Goal: Contribute content: Contribute content

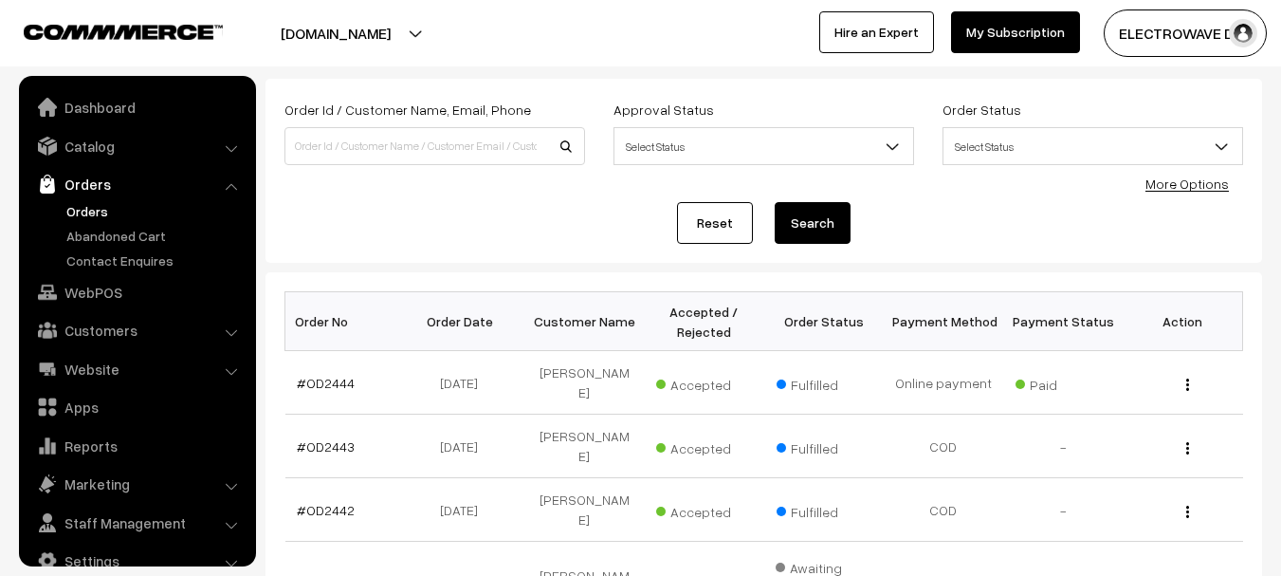
scroll to position [30, 0]
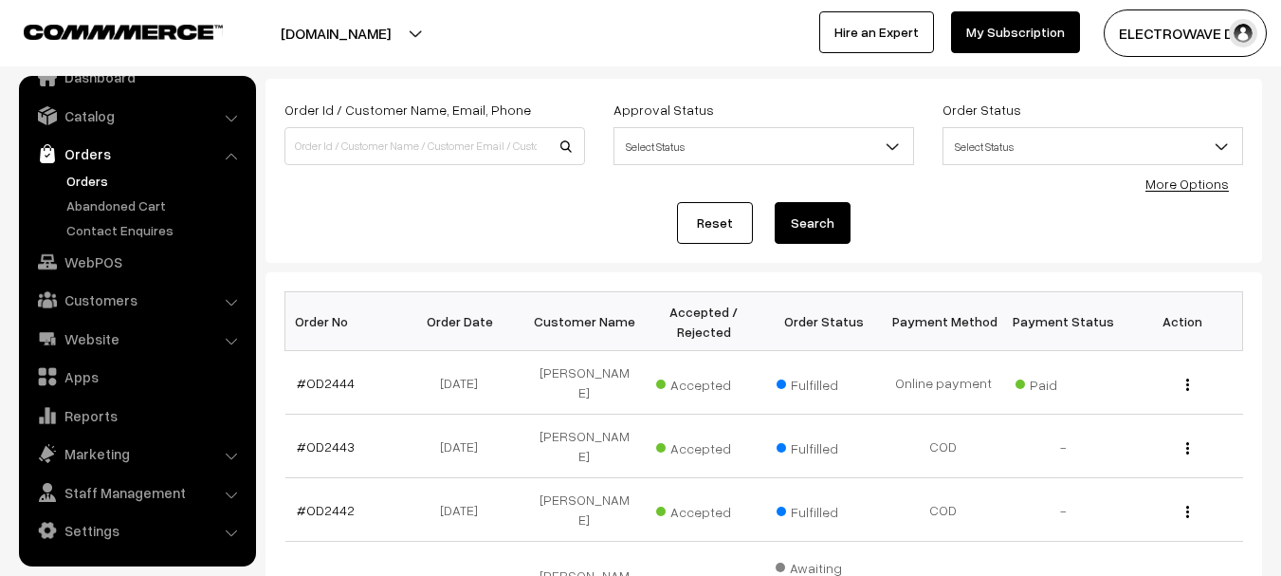
click at [99, 186] on link "Orders" at bounding box center [156, 181] width 188 height 20
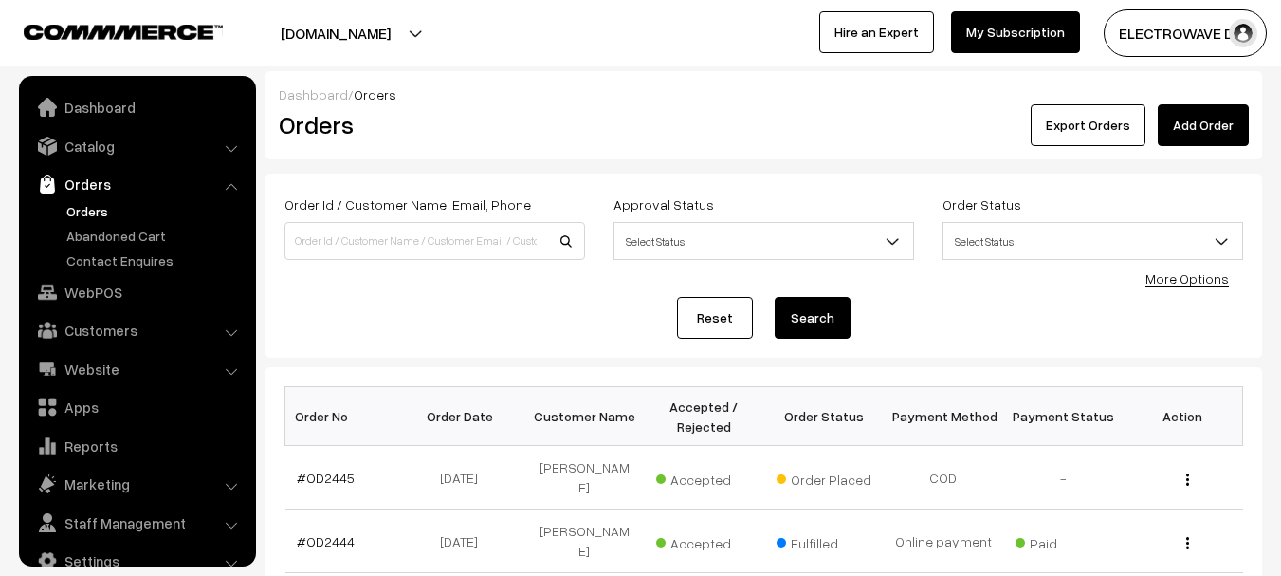
click at [333, 481] on link "#OD2445" at bounding box center [326, 477] width 58 height 16
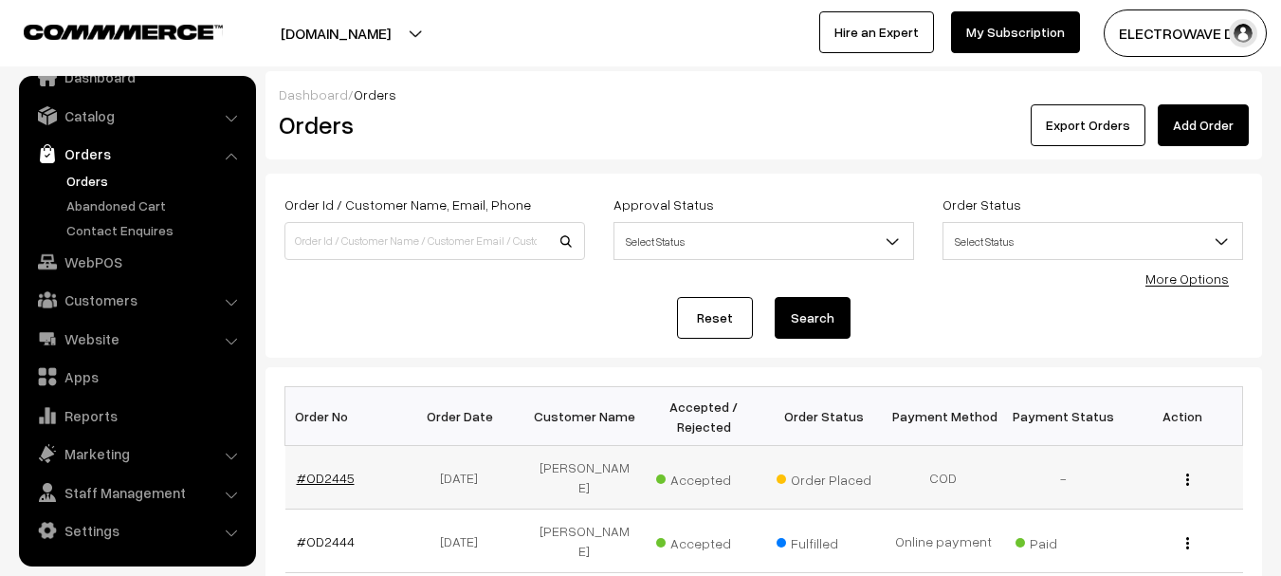
click at [340, 481] on link "#OD2445" at bounding box center [326, 477] width 58 height 16
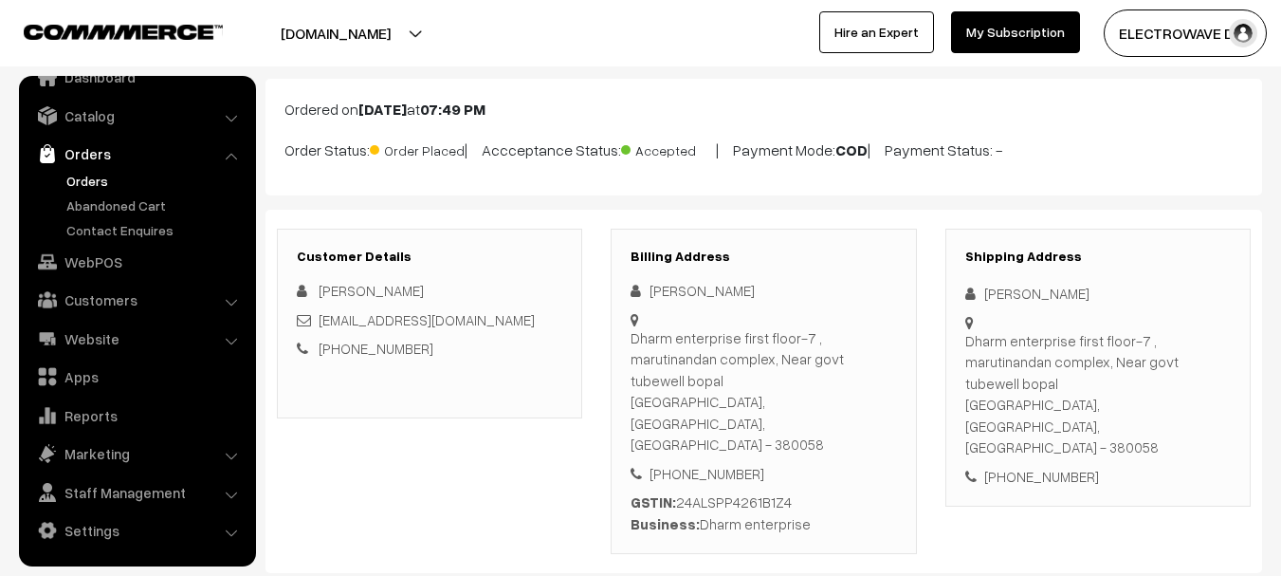
scroll to position [95, 0]
click at [88, 185] on link "Orders" at bounding box center [156, 181] width 188 height 20
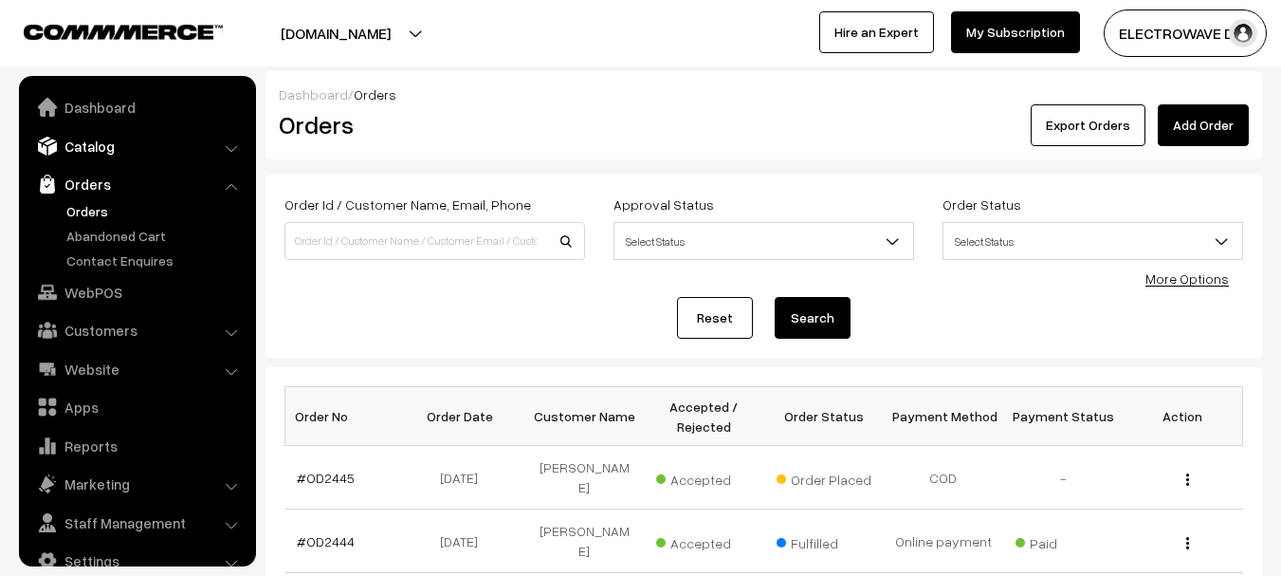
scroll to position [30, 0]
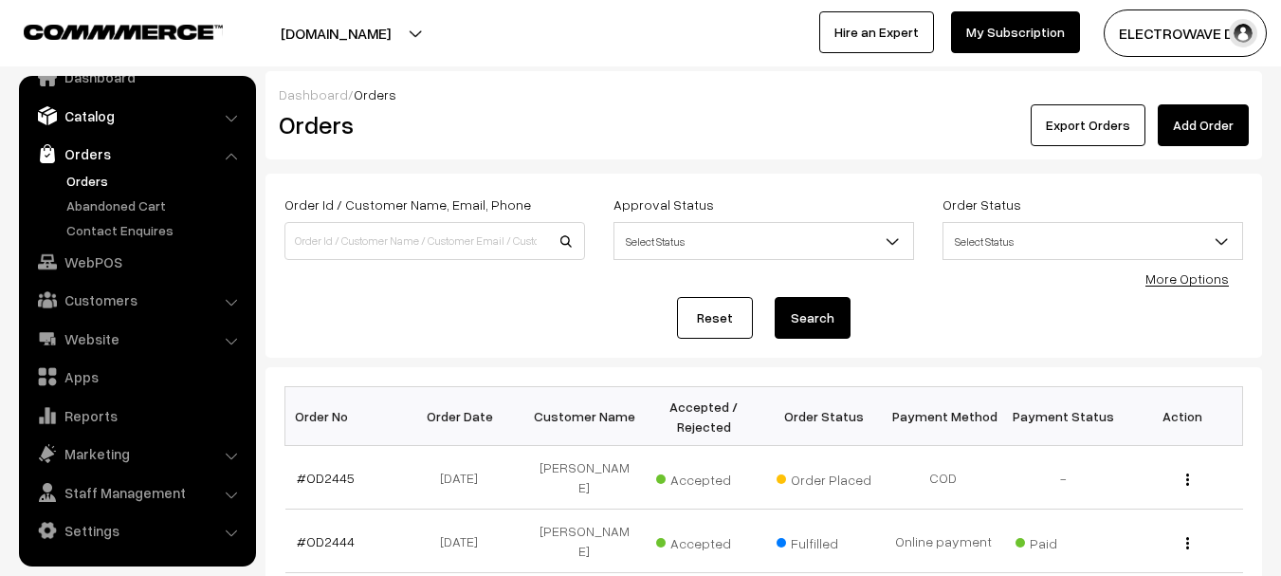
click at [99, 112] on link "Catalog" at bounding box center [137, 116] width 226 height 34
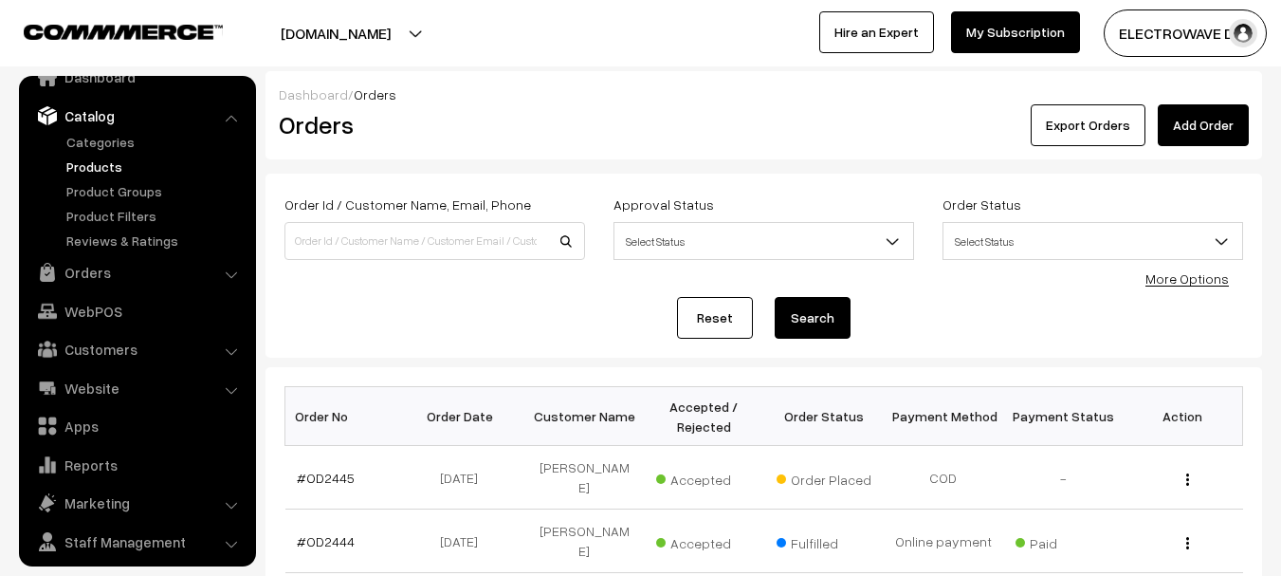
click at [85, 171] on link "Products" at bounding box center [156, 166] width 188 height 20
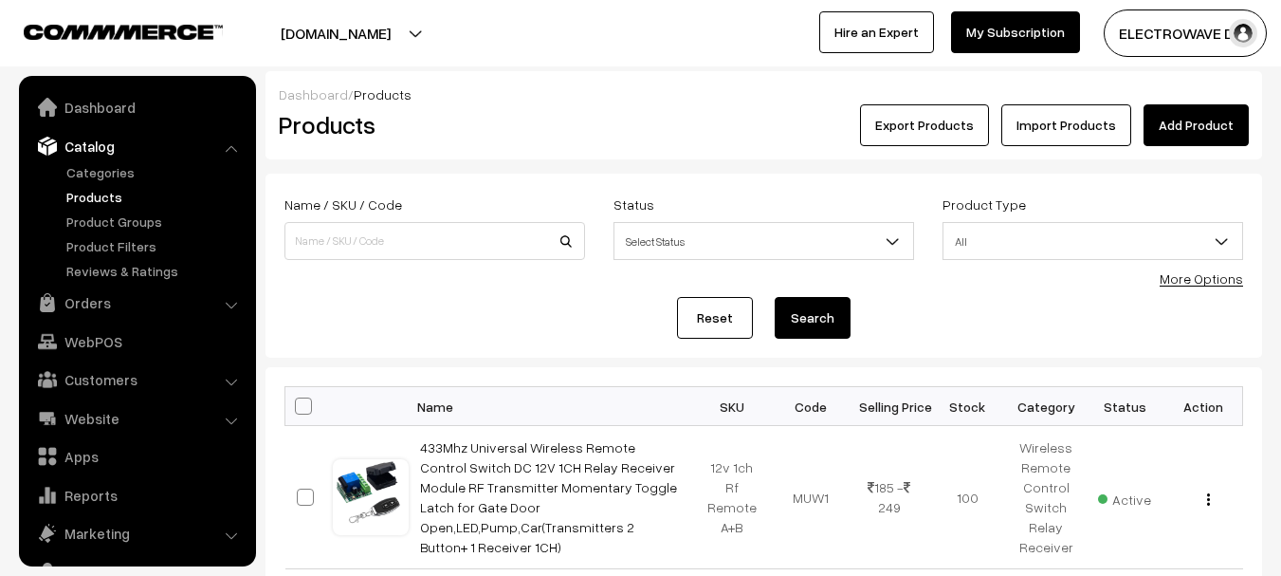
click at [431, 255] on input at bounding box center [435, 241] width 301 height 38
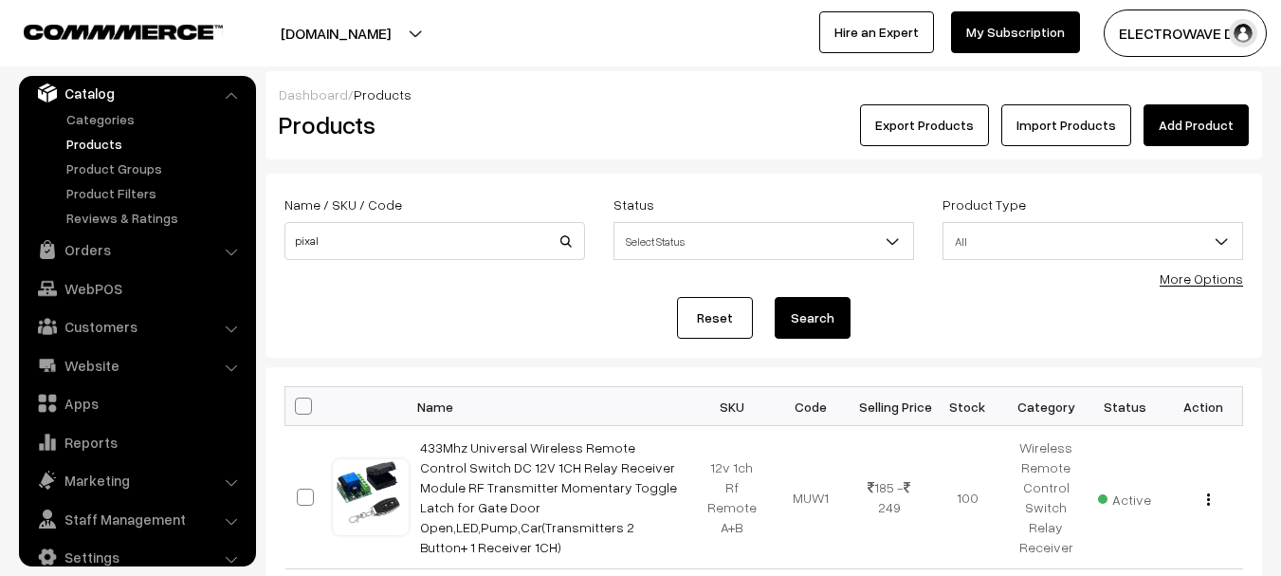
type input "pixal"
click at [775, 297] on button "Search" at bounding box center [813, 318] width 76 height 42
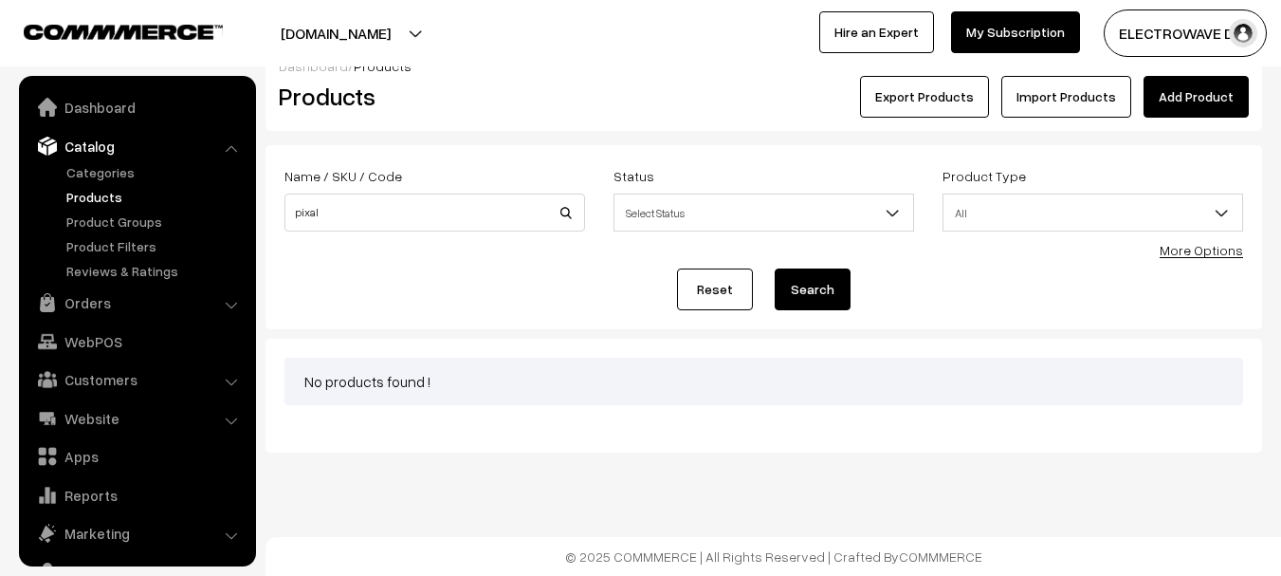
scroll to position [53, 0]
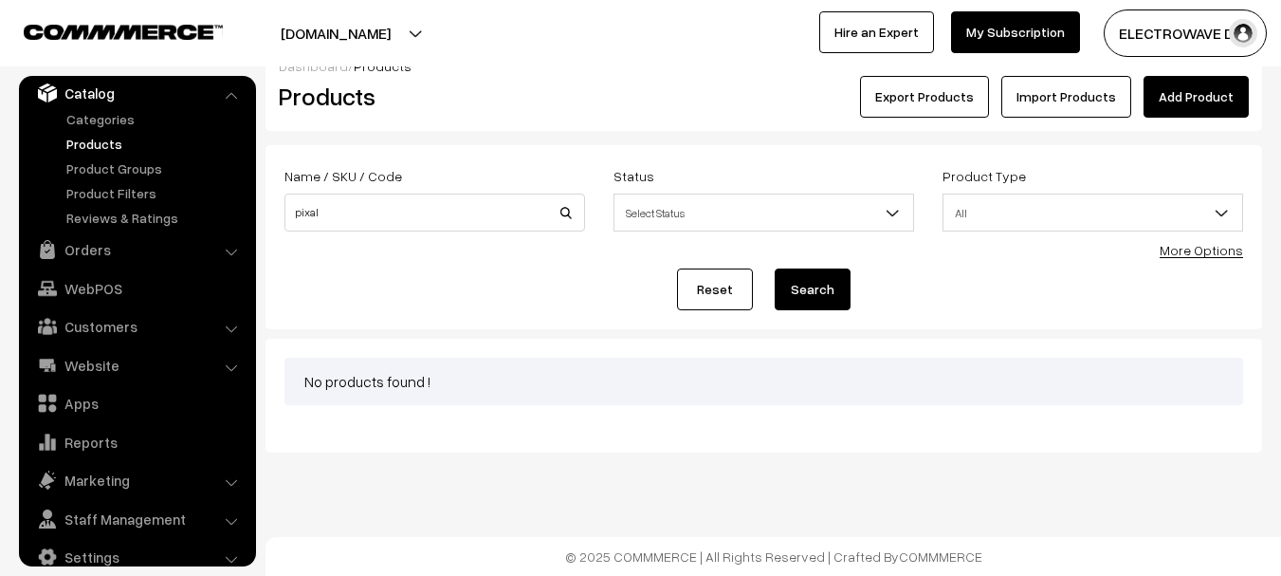
click at [1219, 102] on link "Add Product" at bounding box center [1196, 97] width 105 height 42
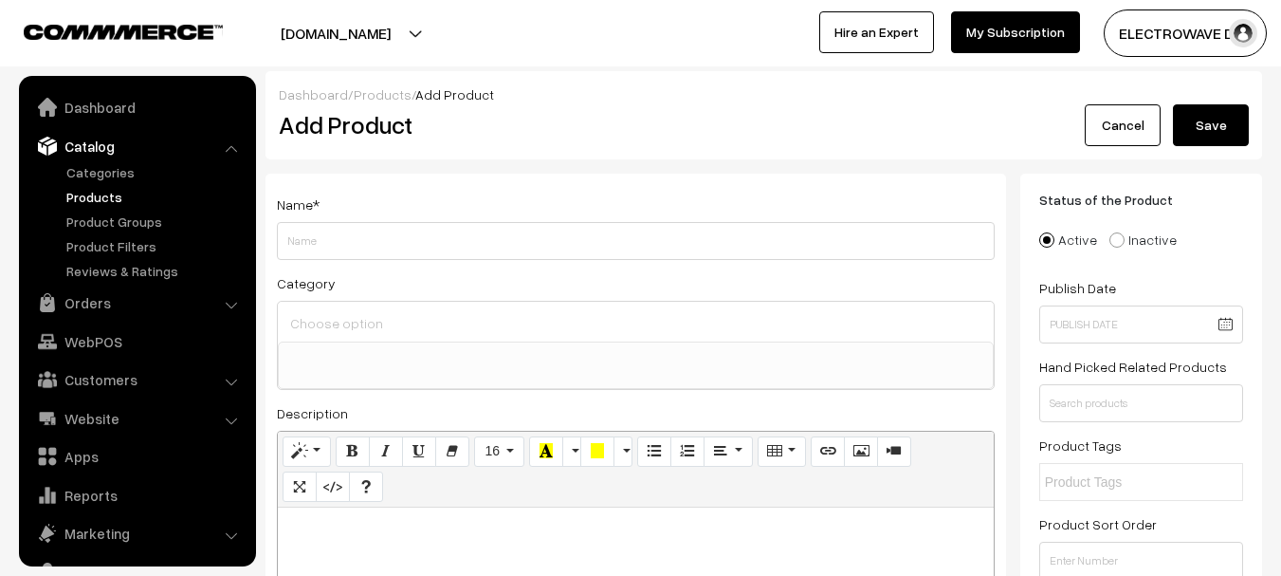
select select
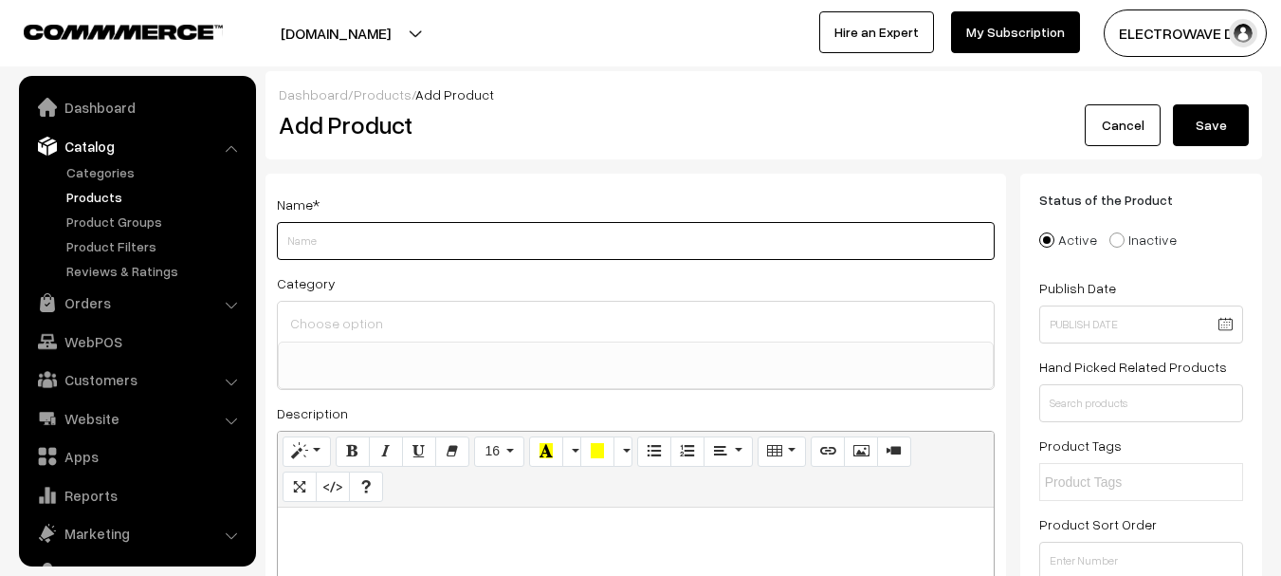
scroll to position [53, 0]
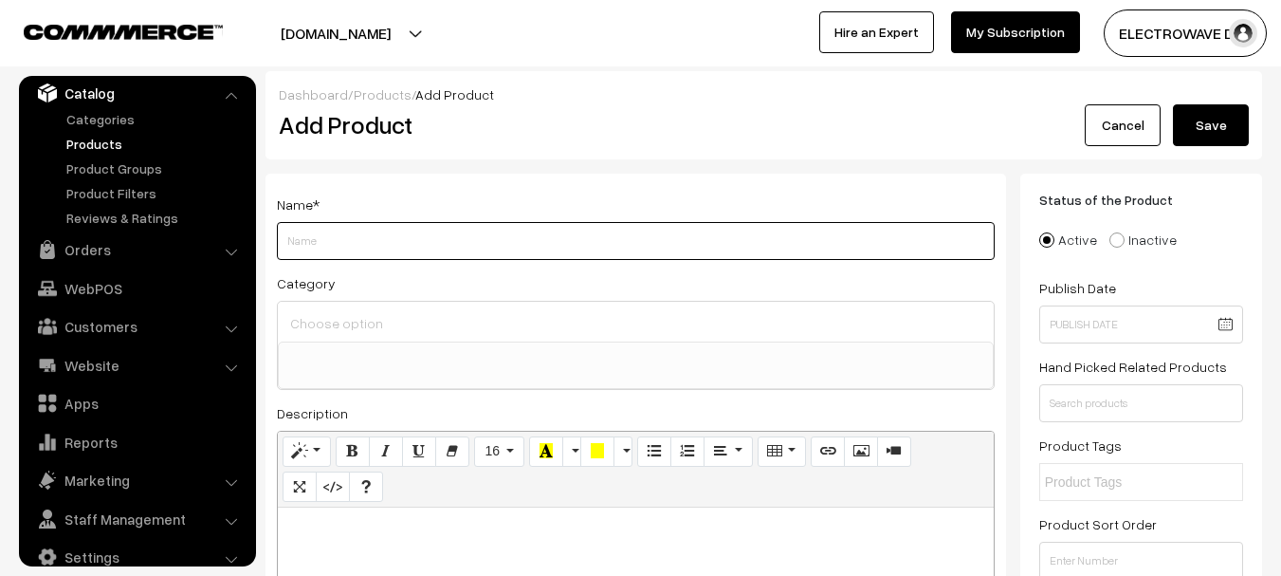
click at [399, 250] on input "Weight" at bounding box center [636, 241] width 718 height 38
paste input "5v Pixel LED Adapter Power Supply with Inbuild Data Controller 5v for 50/100 Pi…"
type input "5v Pixel LED Adapter Power Supply with Inbuild Data Controller 5v for 50/100 Pi…"
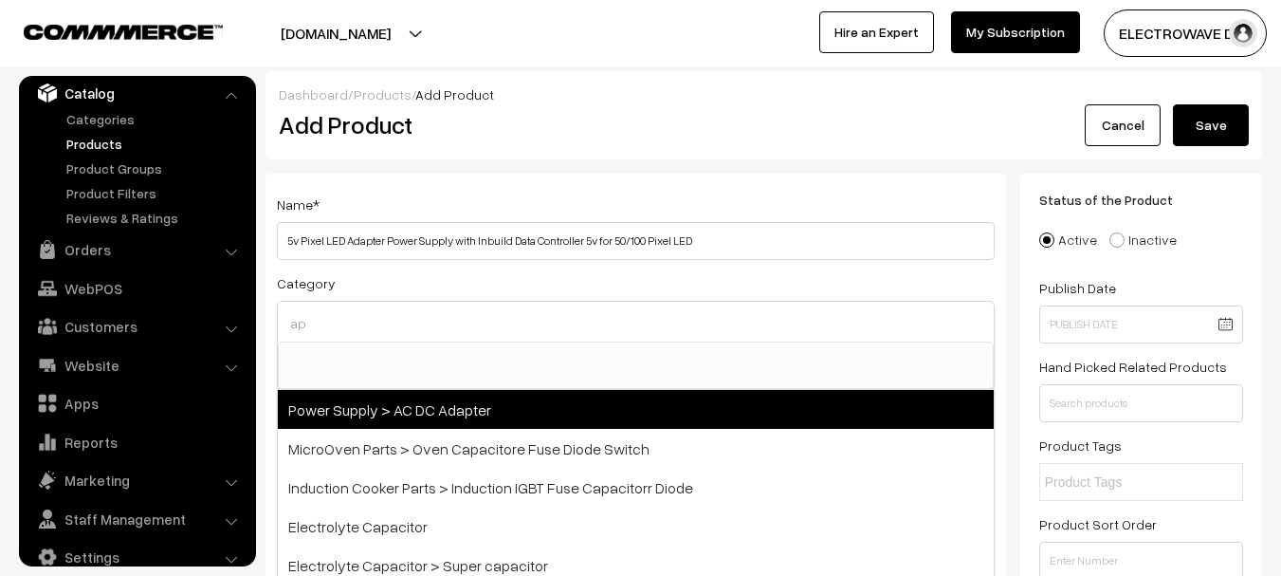
type input "ap"
click at [474, 400] on span "Power Supply > AC DC Adapter" at bounding box center [636, 409] width 716 height 39
select select "78"
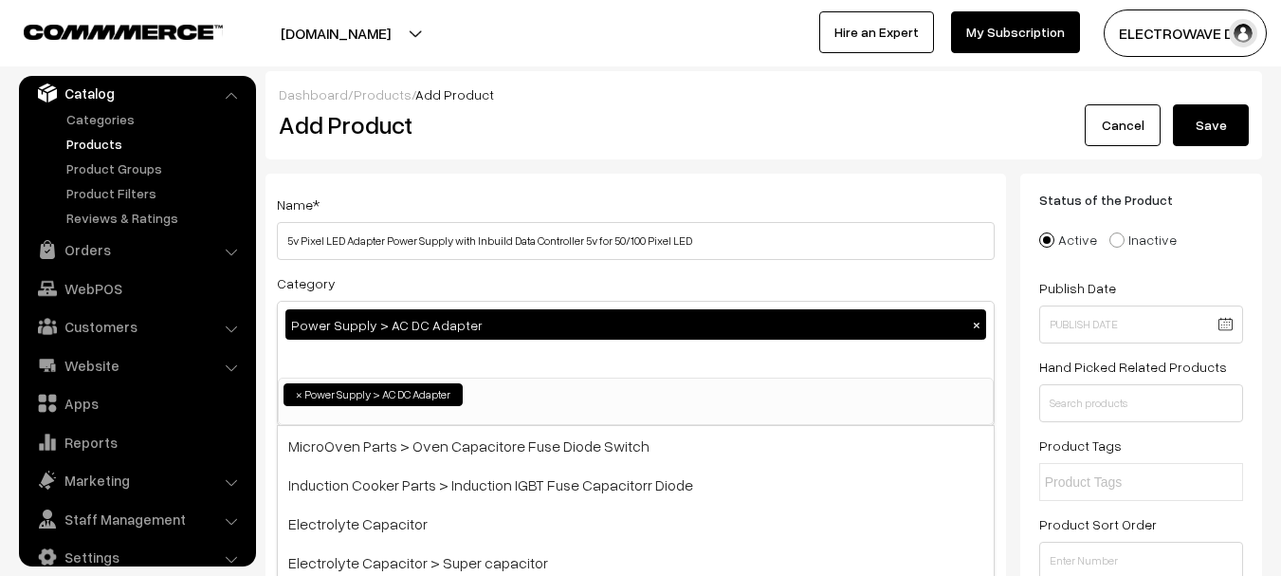
click at [863, 186] on div "Name * 5v Pixel LED Adapter Power Supply with Inbuild Data Controller 5v for 50…" at bounding box center [636, 498] width 741 height 648
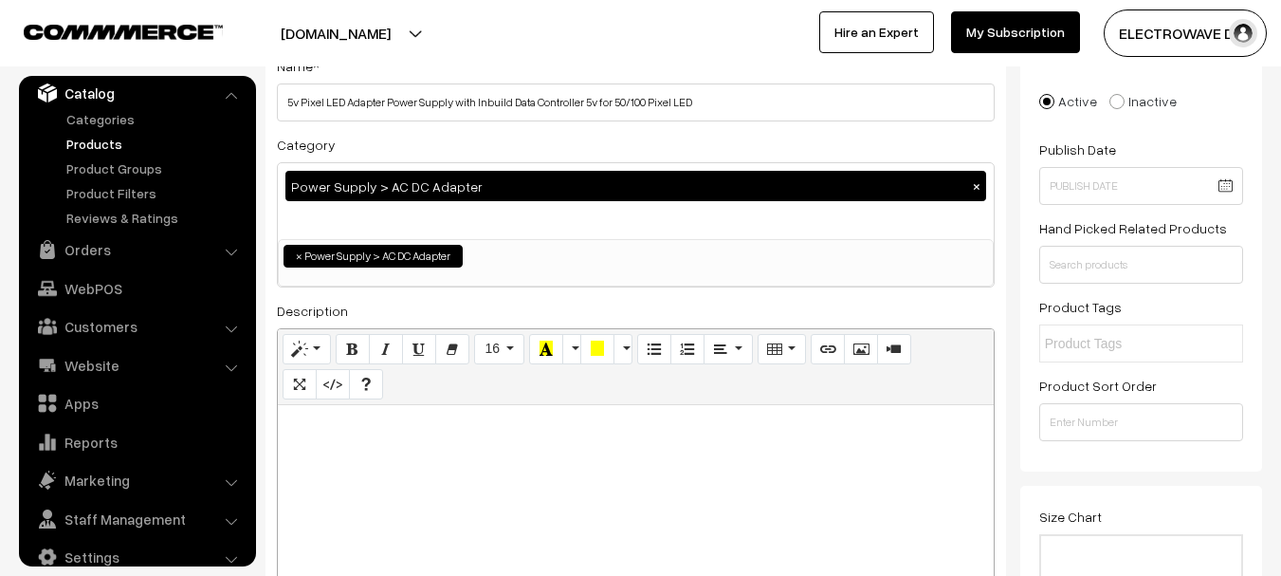
scroll to position [285, 0]
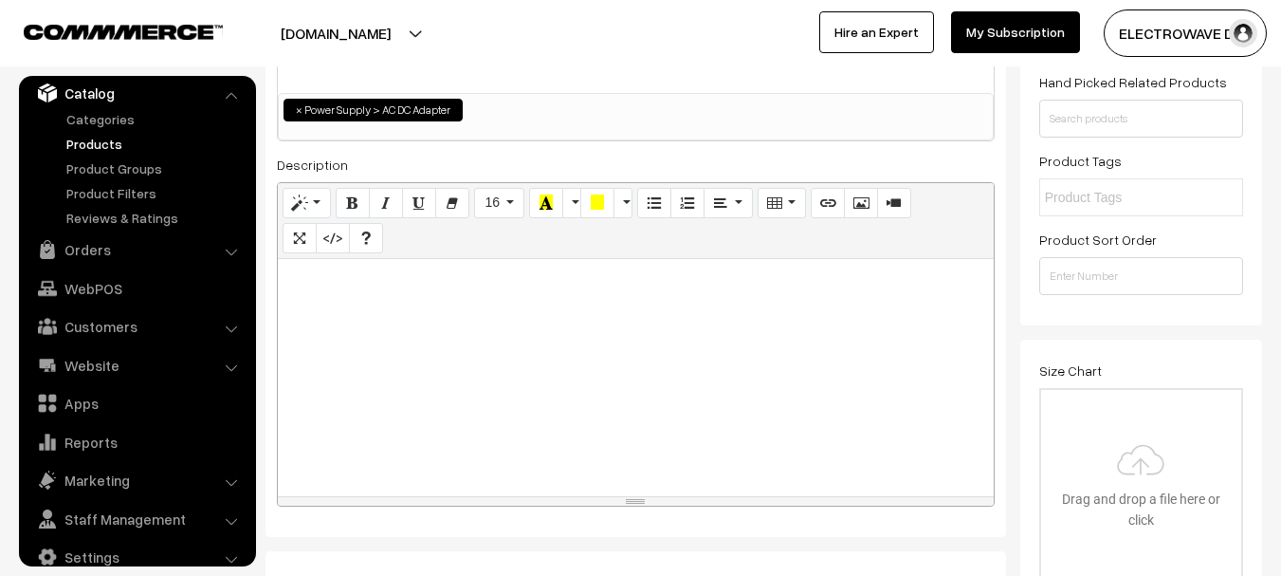
click at [620, 354] on div at bounding box center [636, 377] width 716 height 237
click at [605, 345] on div at bounding box center [636, 377] width 716 height 237
paste div
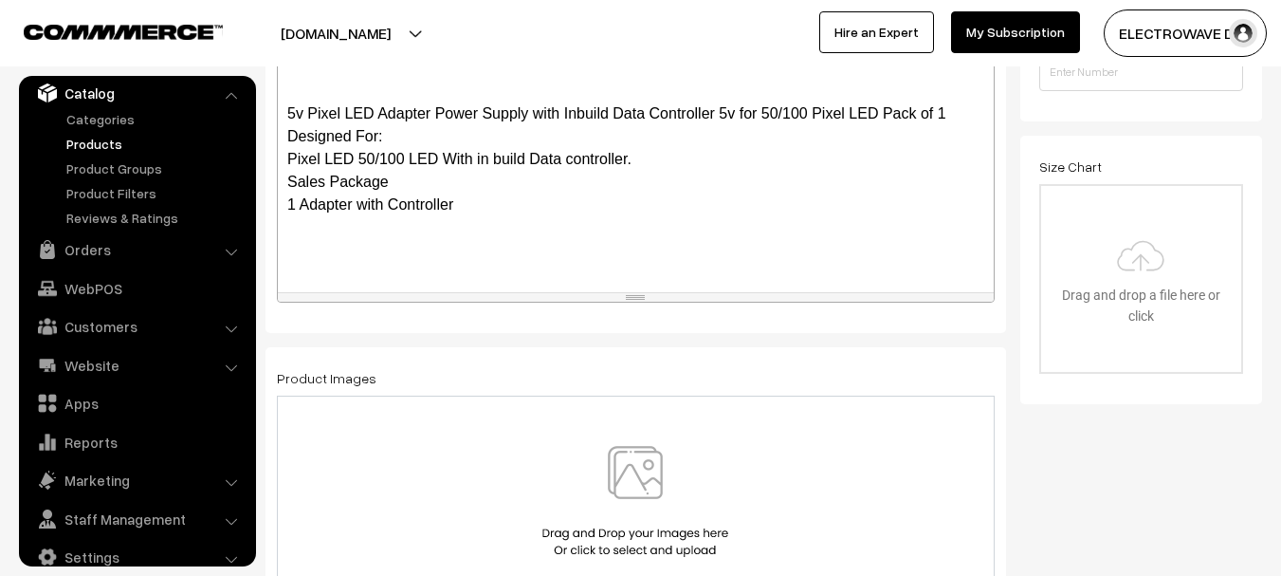
scroll to position [190, 0]
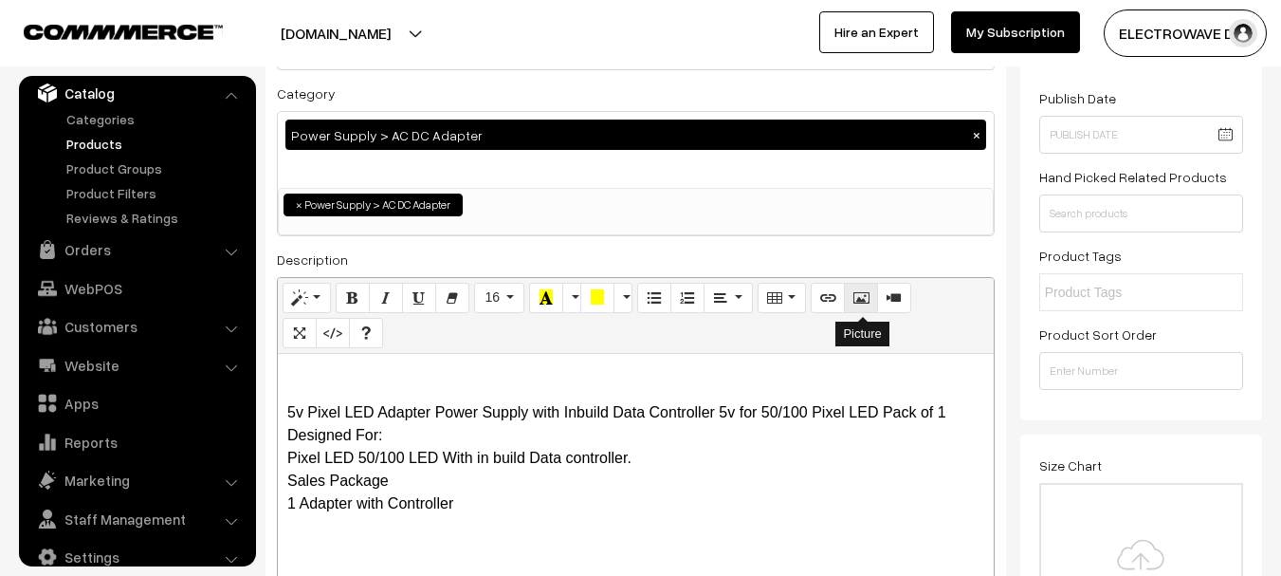
click at [860, 301] on icon "Picture" at bounding box center [860, 296] width 13 height 15
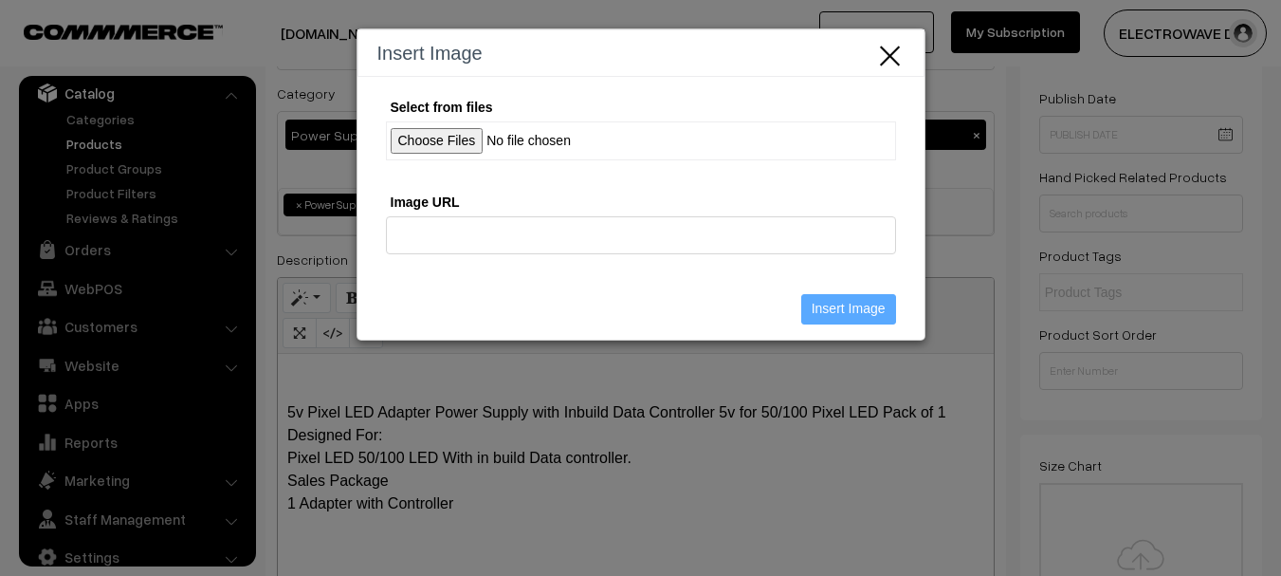
click at [435, 133] on input "Select from files" at bounding box center [641, 140] width 510 height 39
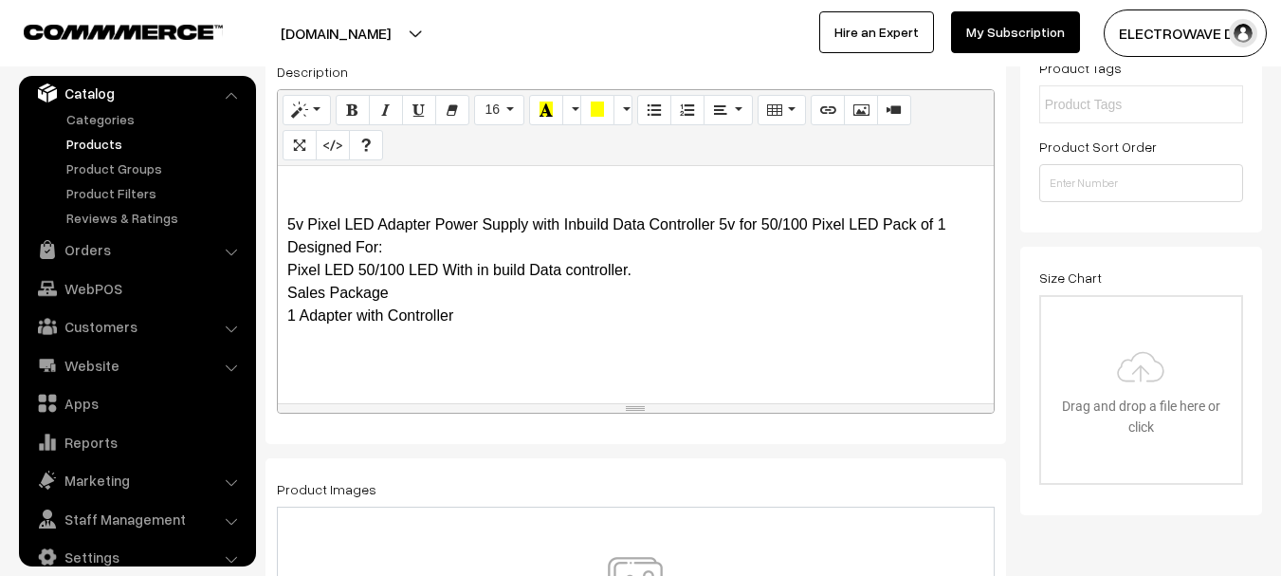
scroll to position [664, 0]
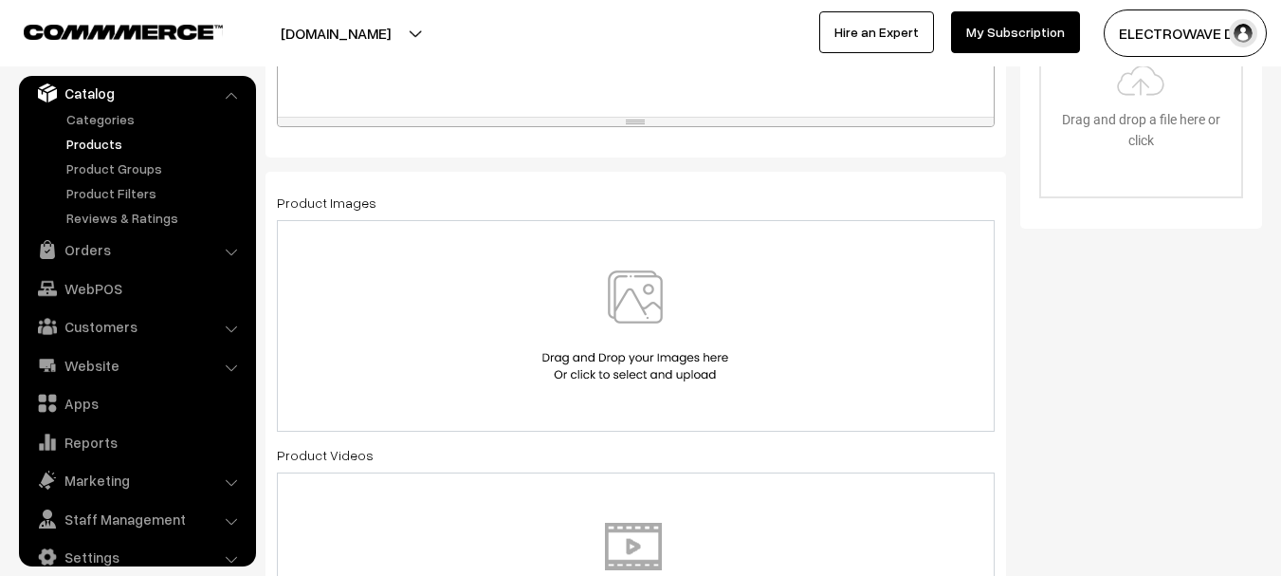
click at [628, 341] on img at bounding box center [635, 325] width 195 height 111
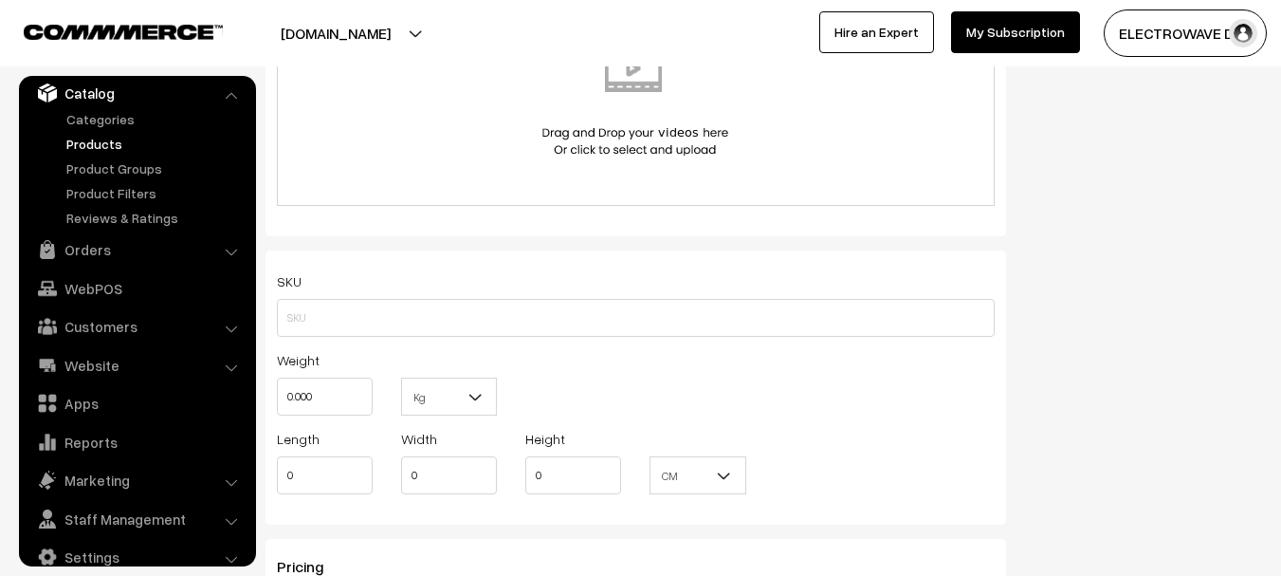
scroll to position [1233, 0]
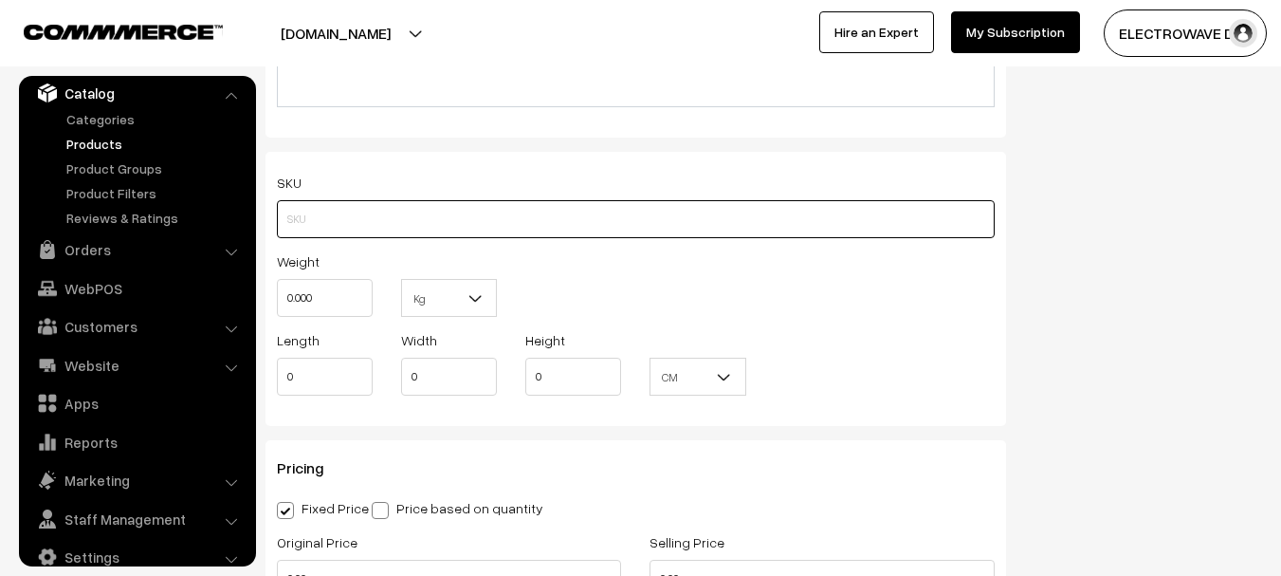
click at [405, 212] on input "text" at bounding box center [636, 219] width 718 height 38
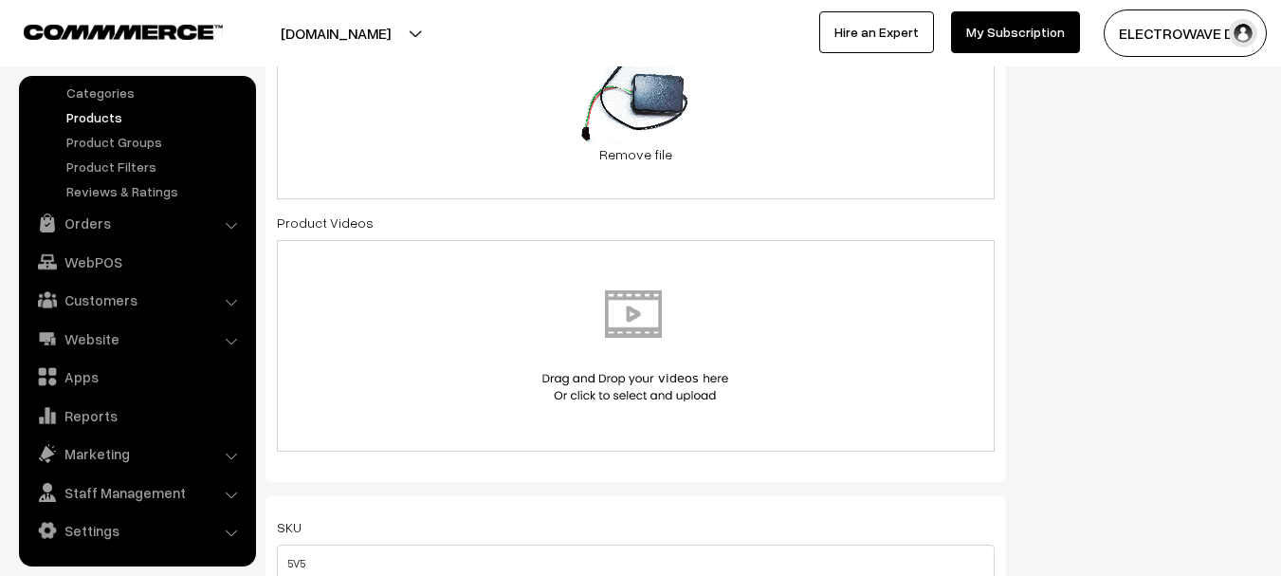
scroll to position [1146, 0]
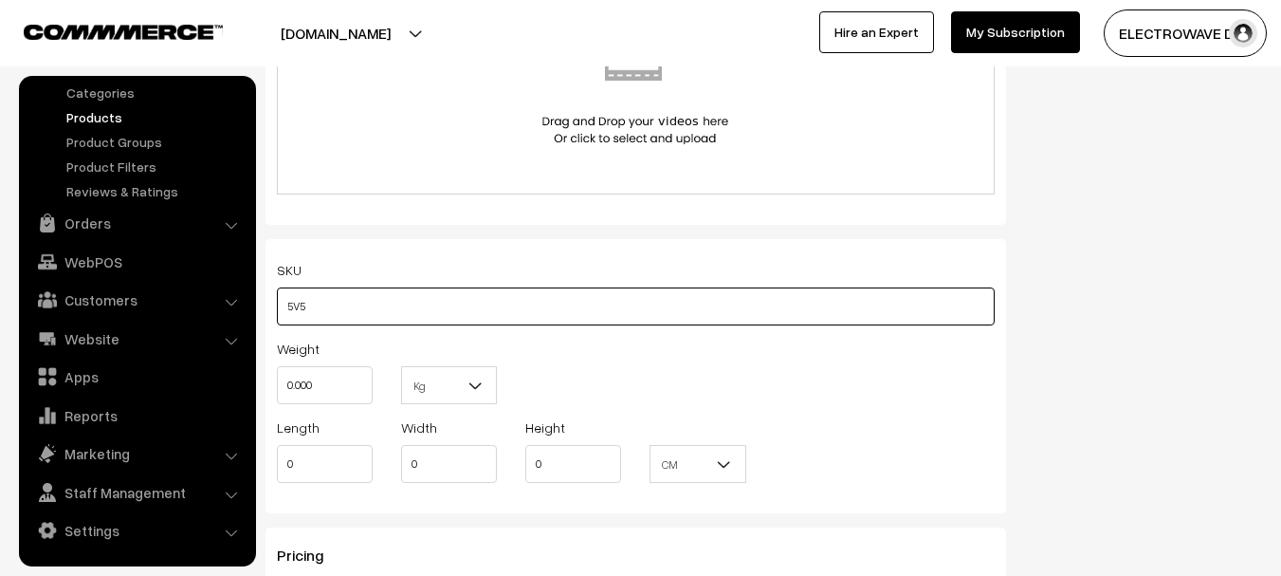
click at [376, 304] on input "5V5" at bounding box center [636, 306] width 718 height 38
type input "5V5A PIXAL ADP"
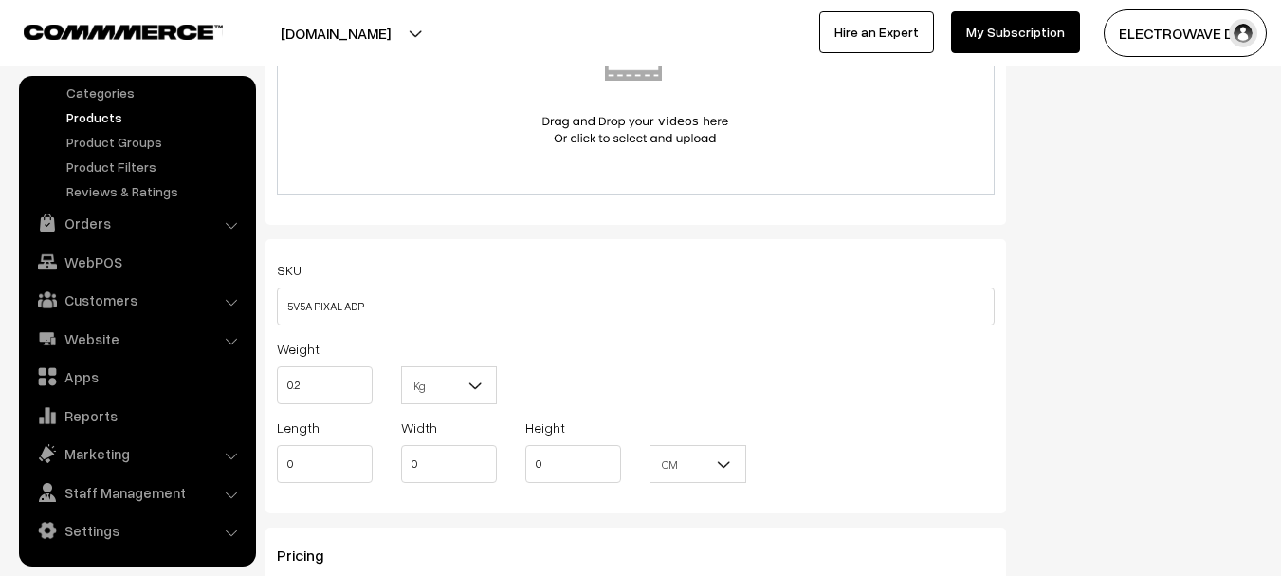
type input "0.20"
type input "16"
type input "10"
type input "8"
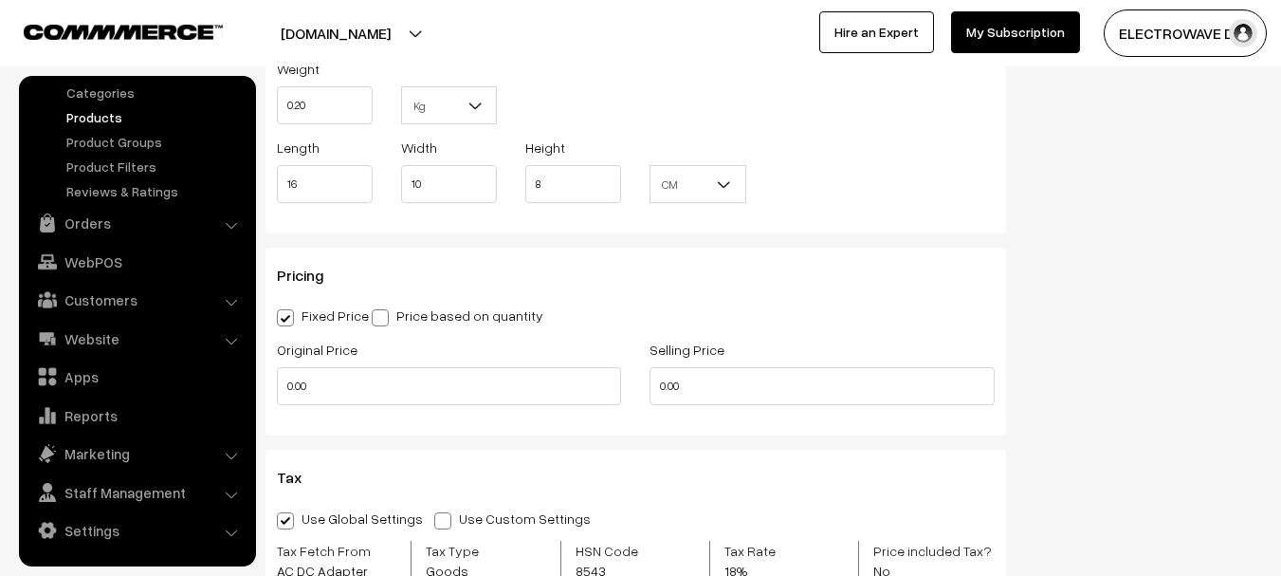
scroll to position [1430, 0]
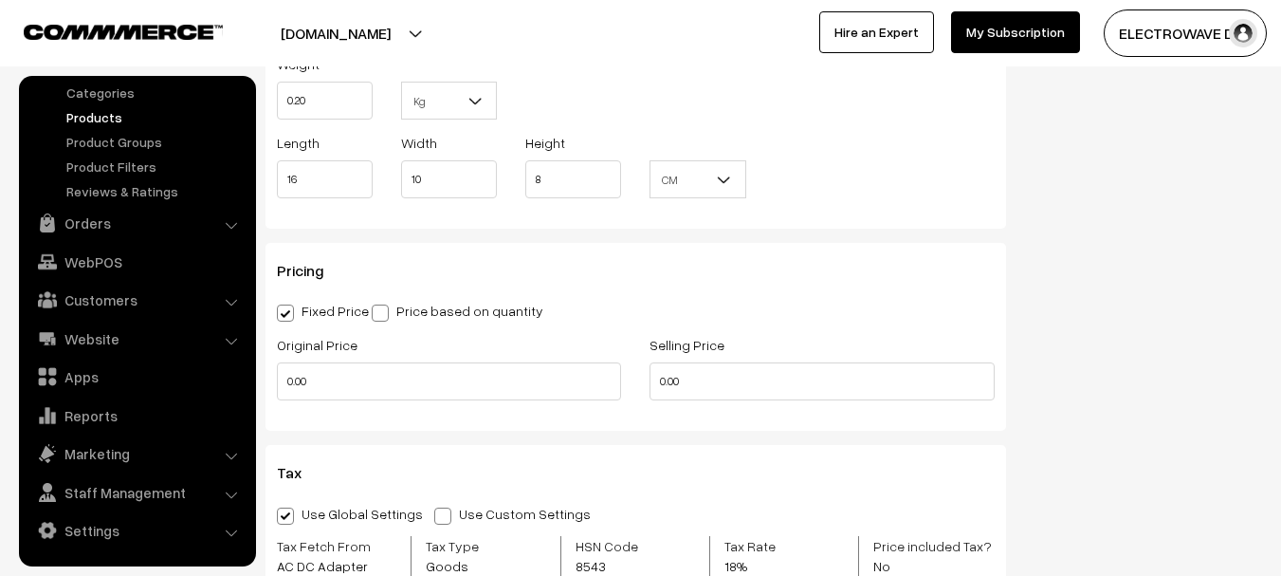
click at [385, 321] on span at bounding box center [380, 312] width 17 height 17
click at [384, 316] on input "Price based on quantity" at bounding box center [378, 309] width 12 height 12
radio input "true"
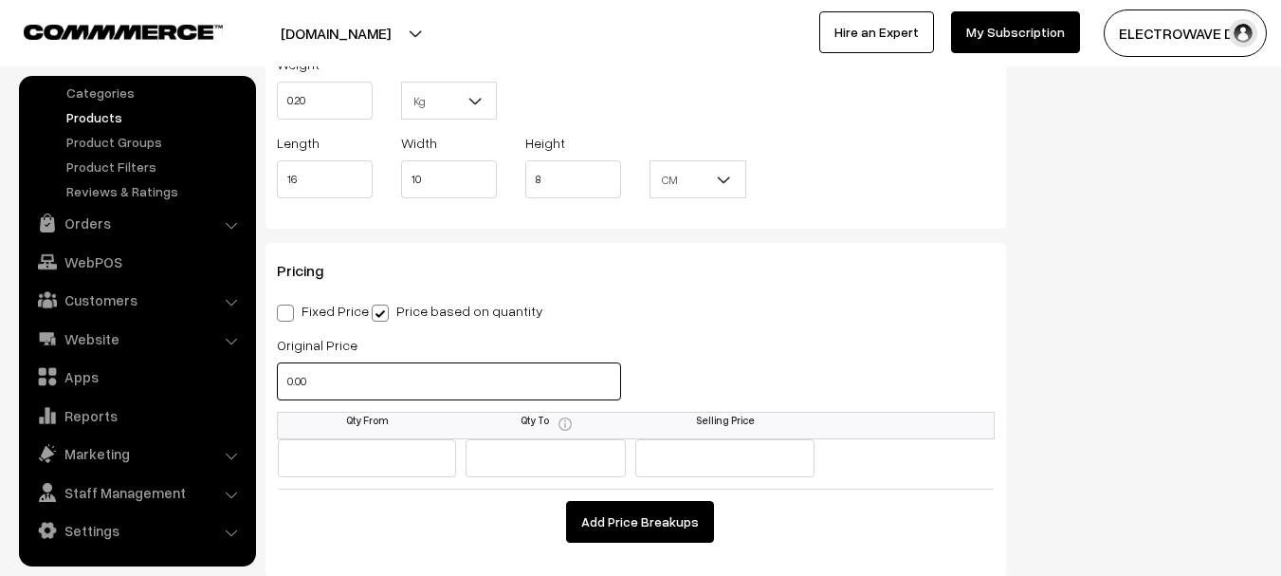
click at [366, 380] on input "0.00" at bounding box center [449, 381] width 344 height 38
type input "0"
click at [345, 475] on input "text" at bounding box center [367, 458] width 179 height 38
type input "1"
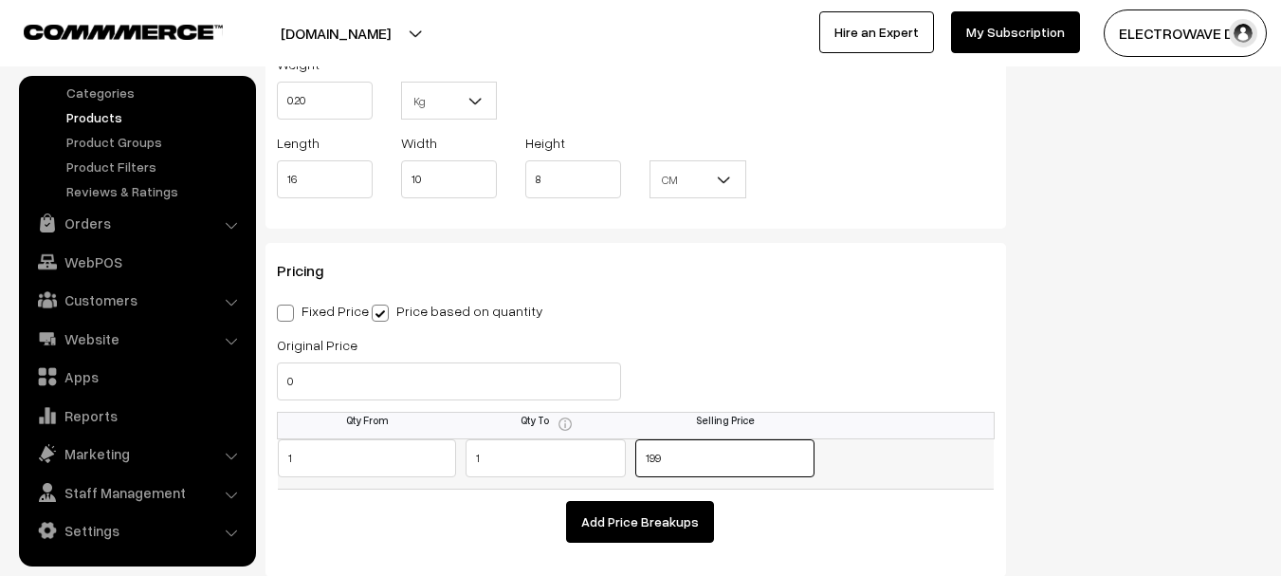
type input "199"
click at [656, 522] on button "Add Price Breakups" at bounding box center [640, 522] width 148 height 42
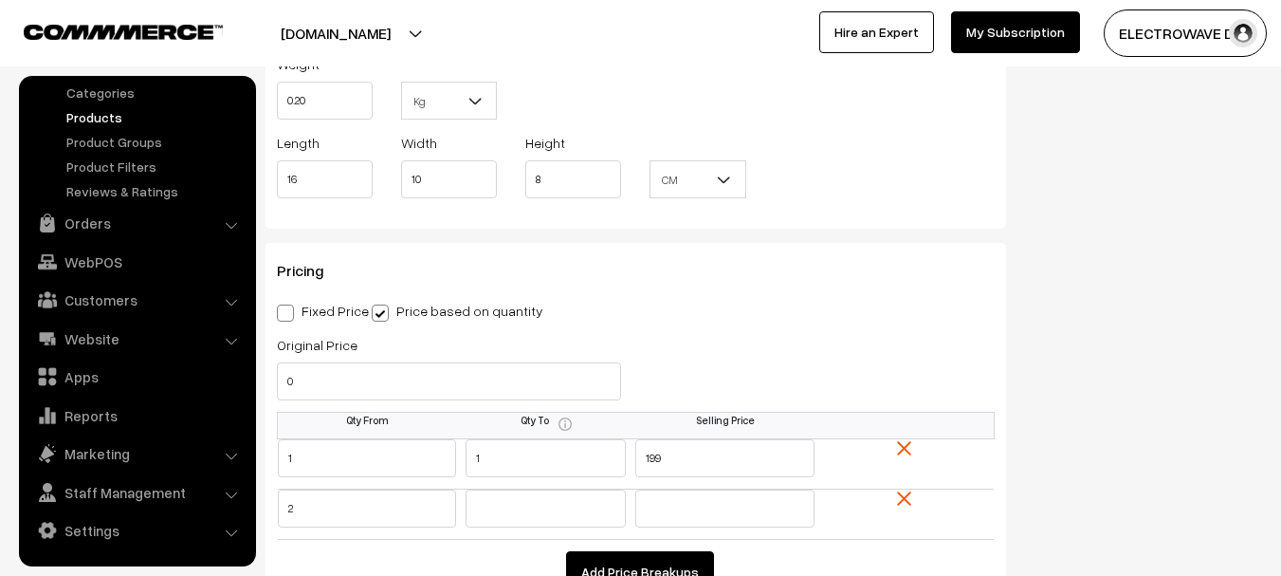
type input "2"
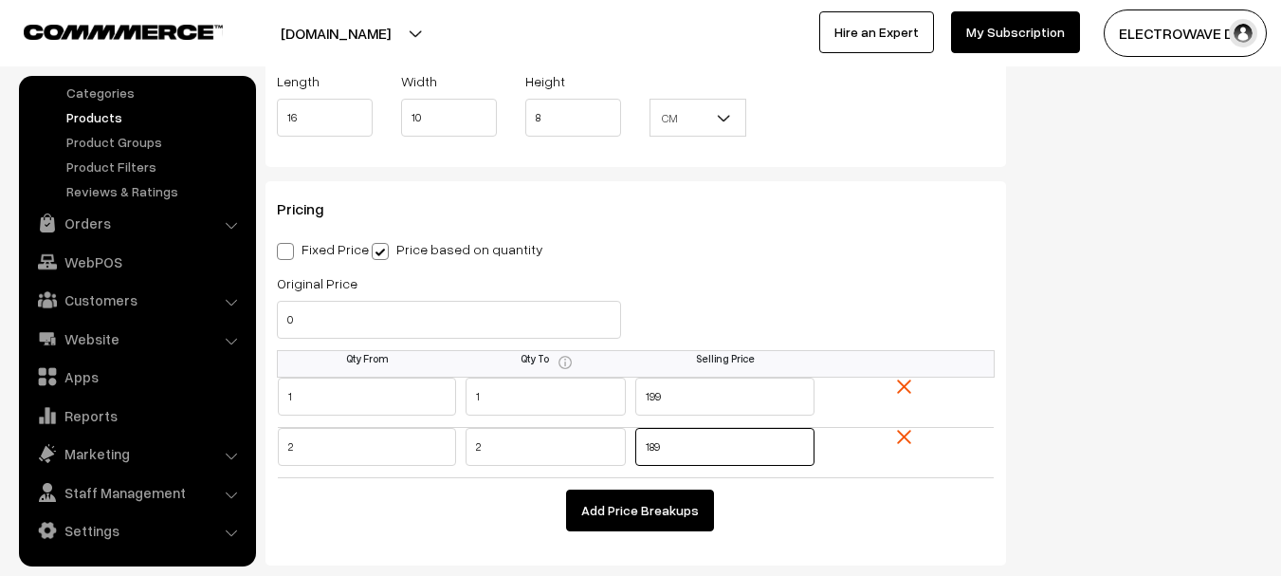
scroll to position [1525, 0]
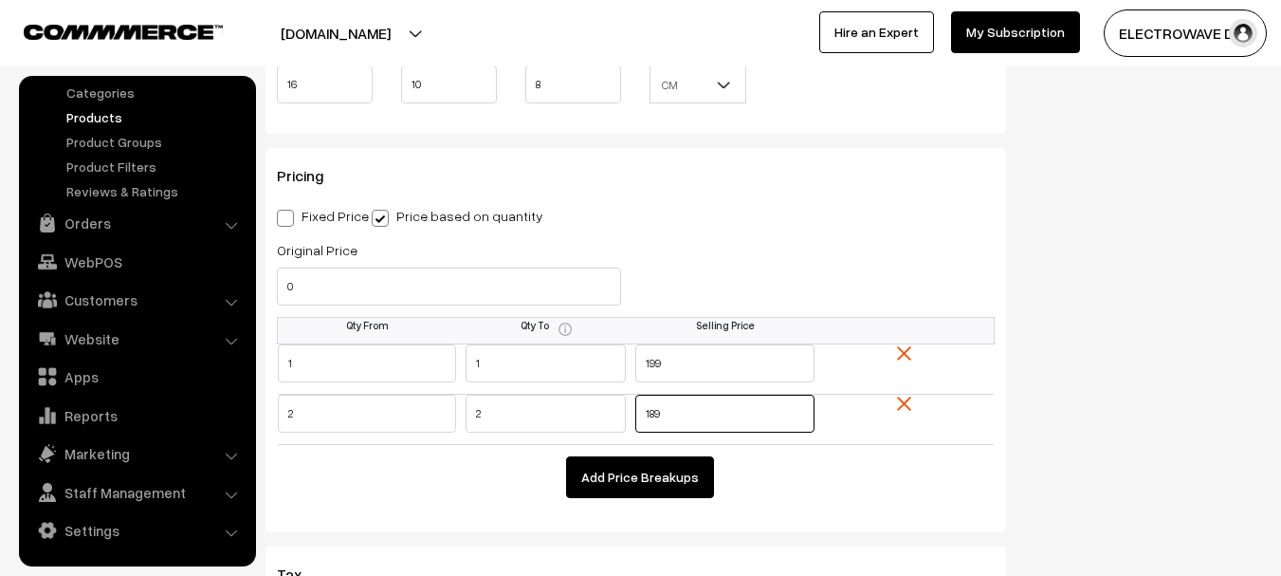
type input "189"
click at [654, 477] on button "Add Price Breakups" at bounding box center [640, 477] width 148 height 42
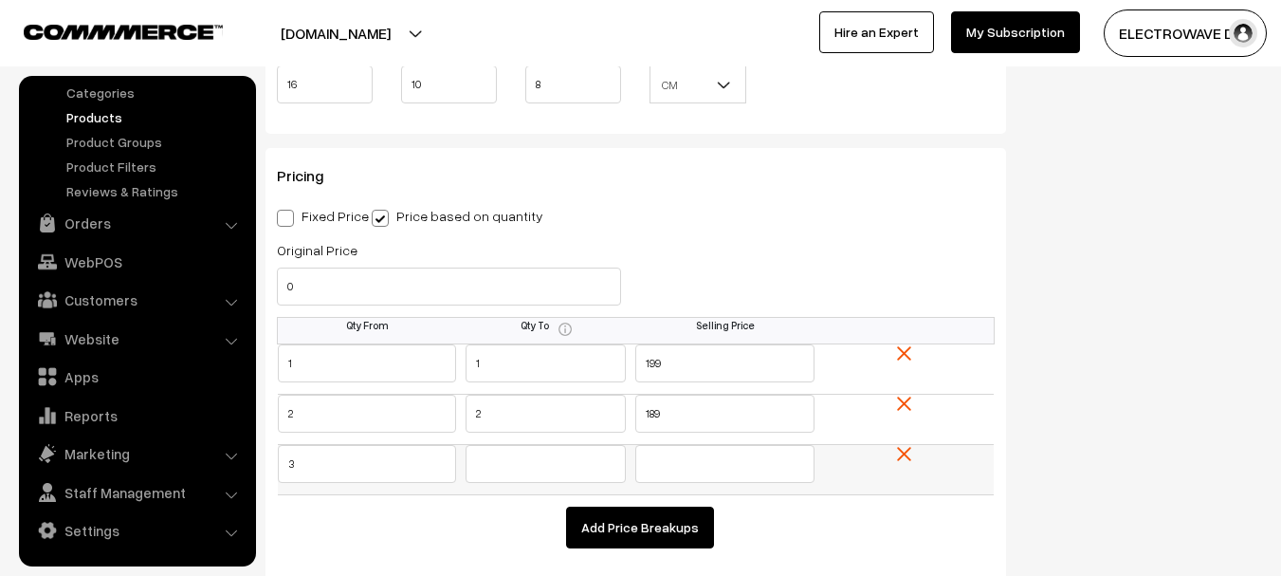
type input "3"
type input "5"
type input "2"
type input "179"
click at [659, 523] on button "Add Price Breakups" at bounding box center [640, 527] width 148 height 42
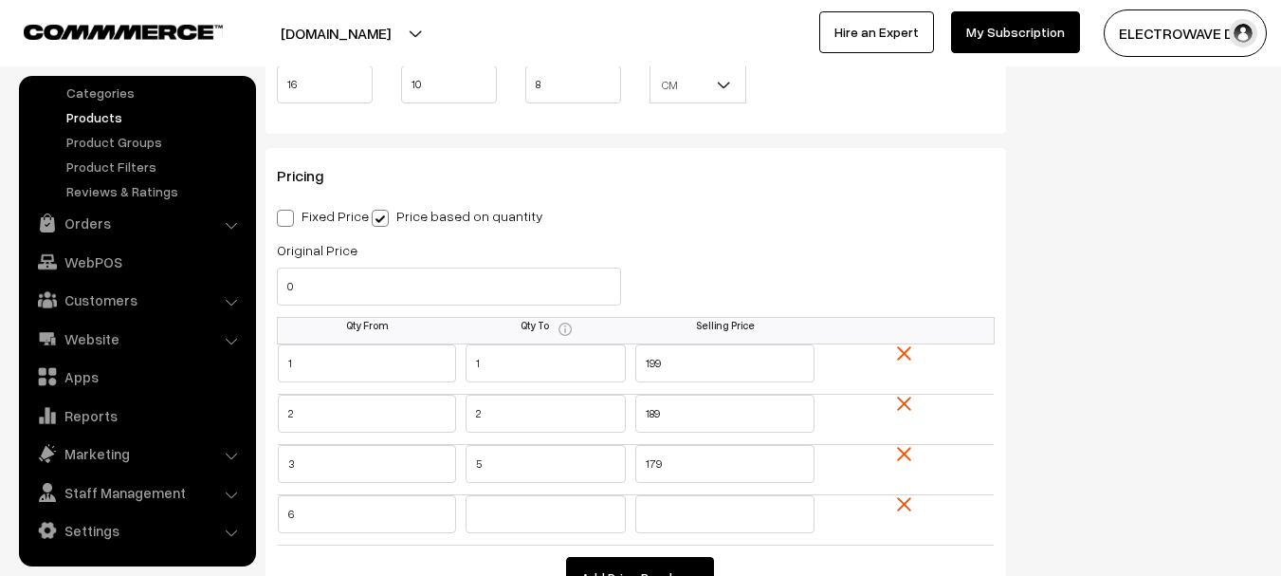
type input "6"
type input "10"
type input "169"
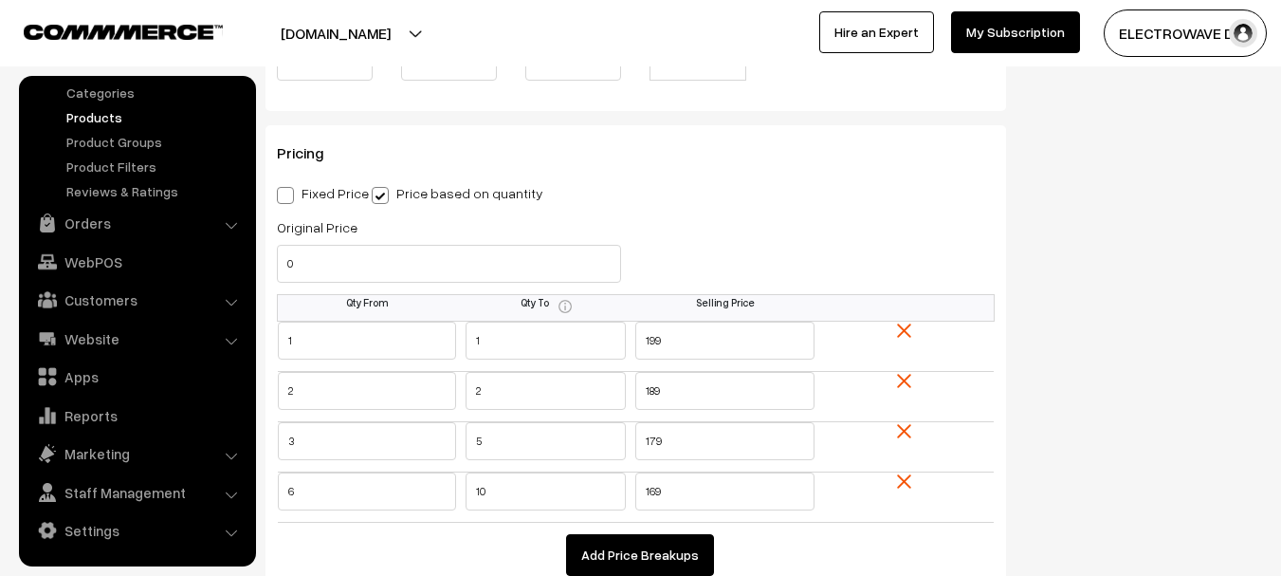
click at [670, 533] on td "Add Price Breakups" at bounding box center [636, 549] width 717 height 54
click at [630, 562] on button "Add Price Breakups" at bounding box center [640, 555] width 148 height 42
type input "11"
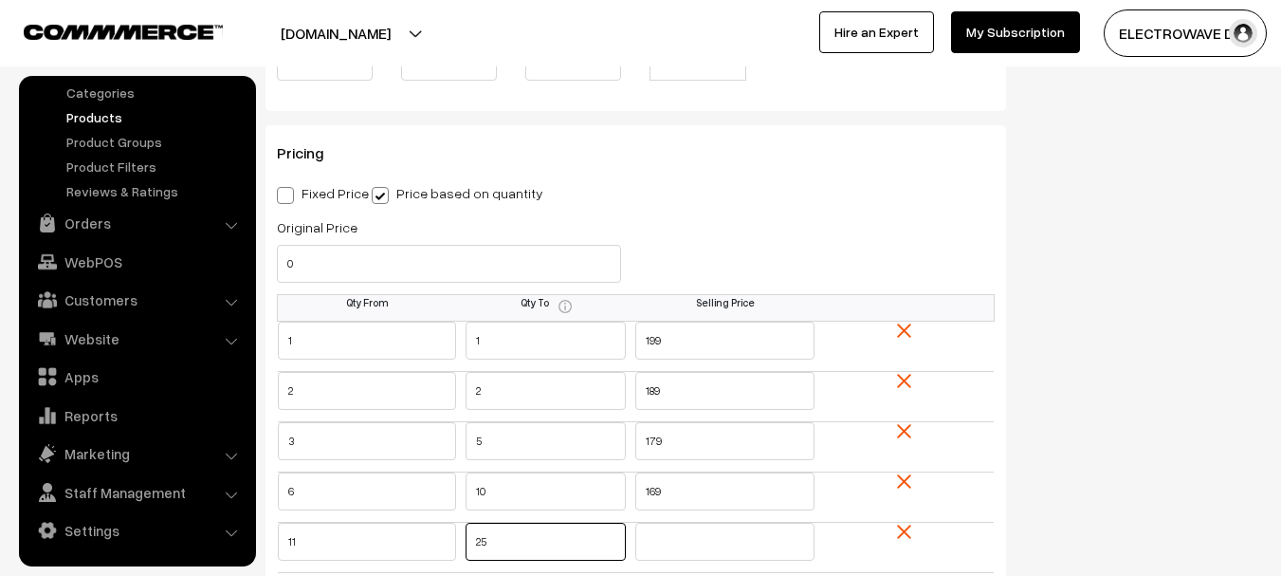
type input "25"
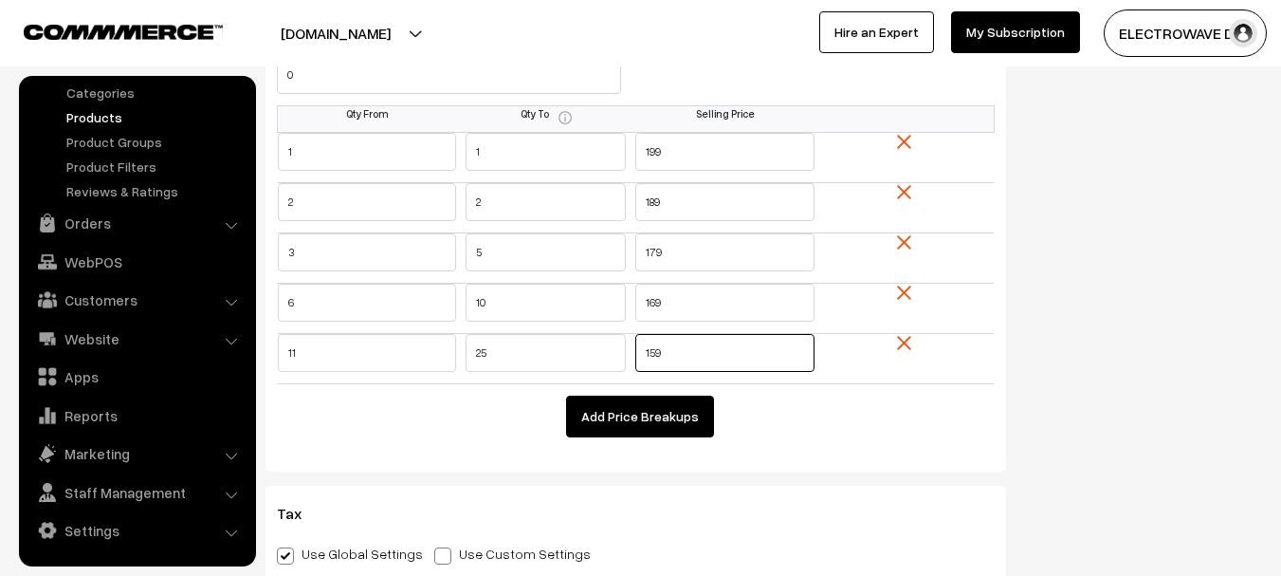
scroll to position [1737, 0]
type input "159"
click at [586, 420] on button "Add Price Breakups" at bounding box center [640, 416] width 148 height 42
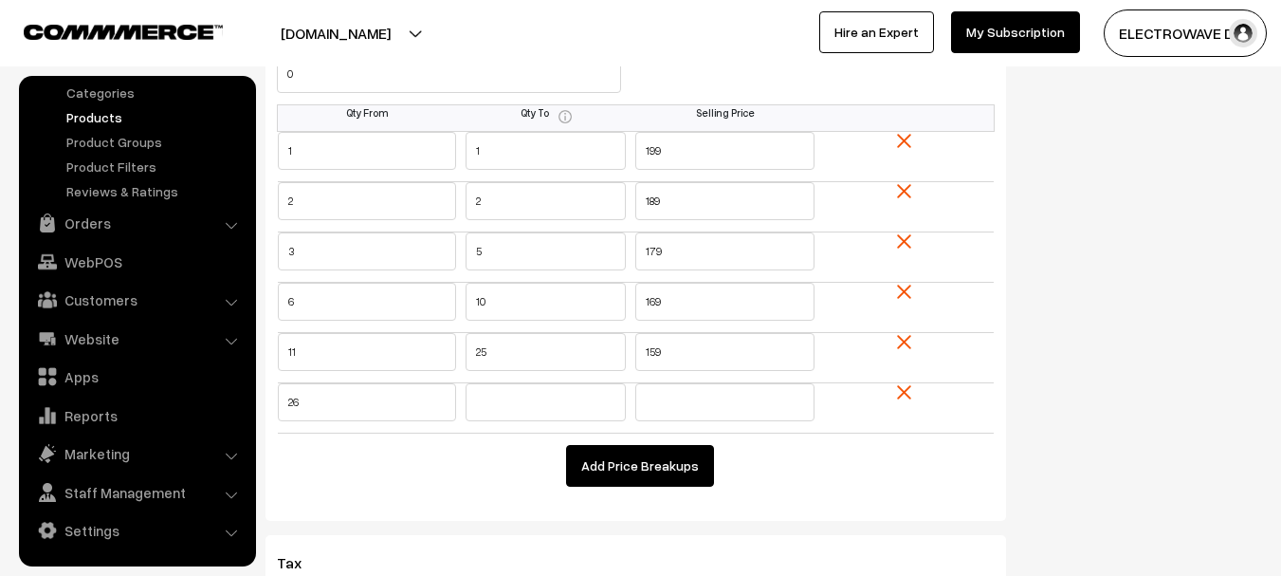
type input "26"
type input "149"
drag, startPoint x: 639, startPoint y: 145, endPoint x: 520, endPoint y: 145, distance: 119.5
click at [520, 145] on tr "1 1 199" at bounding box center [636, 156] width 717 height 50
drag, startPoint x: 615, startPoint y: 151, endPoint x: 501, endPoint y: 153, distance: 114.8
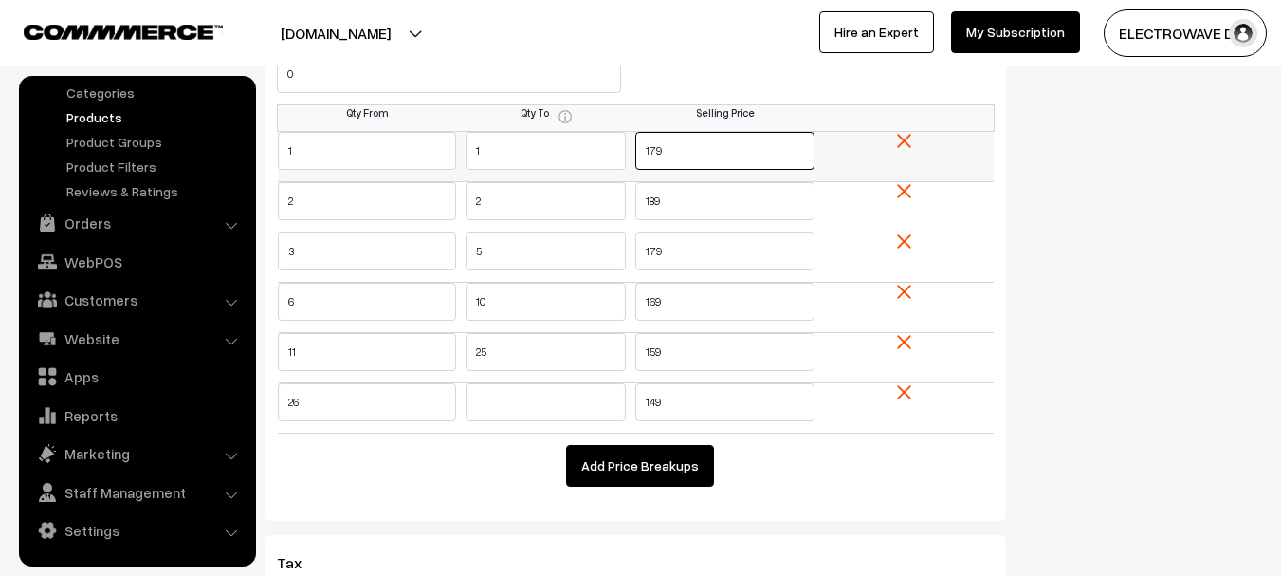
click at [501, 153] on tr "1 1 179" at bounding box center [636, 156] width 717 height 50
type input "189"
type input "179"
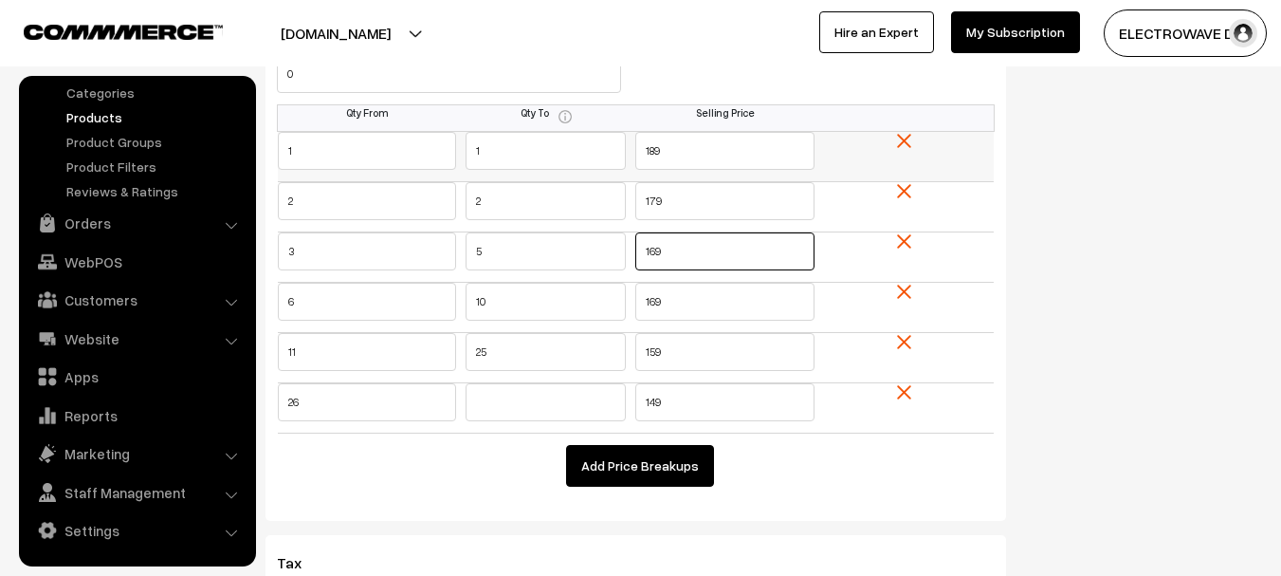
type input "169"
type input "159"
type input "149"
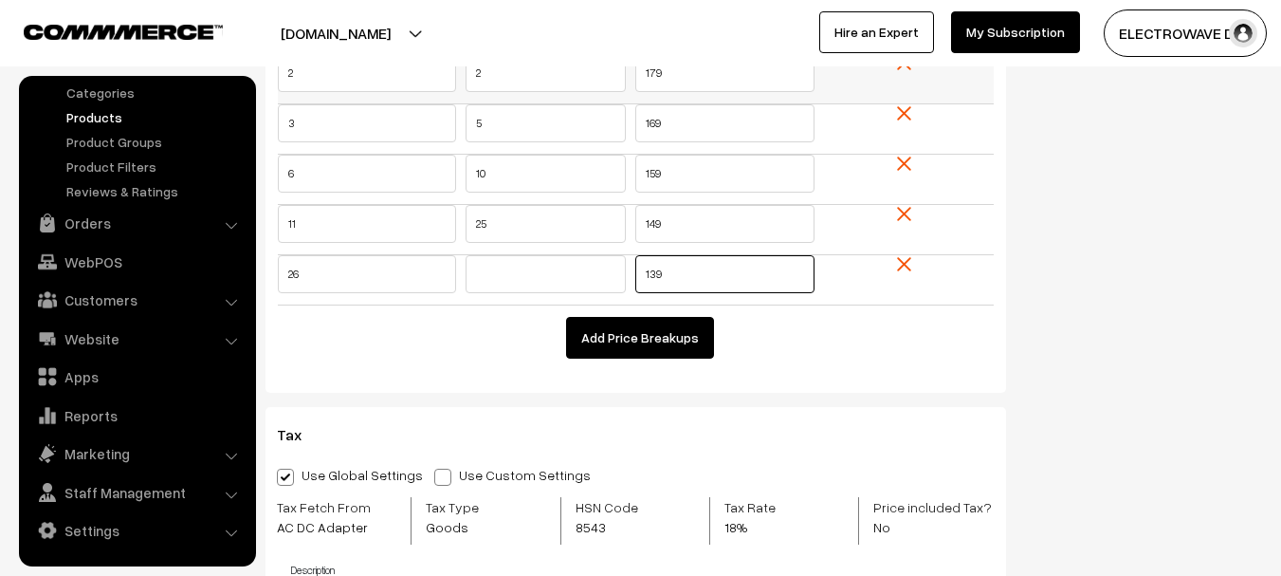
scroll to position [2117, 0]
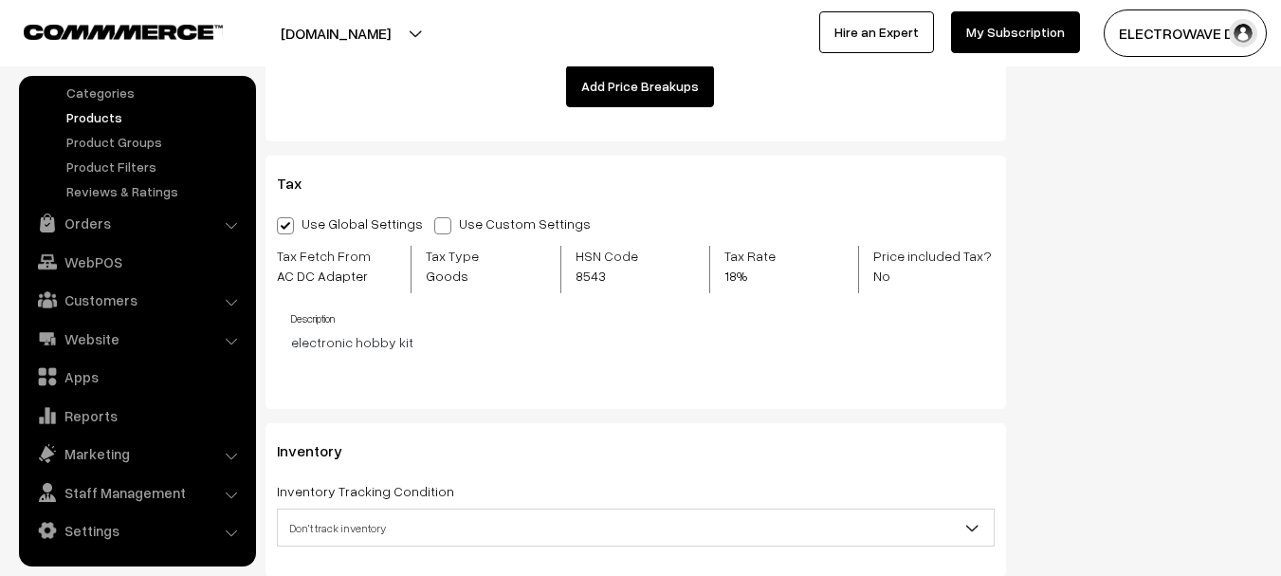
type input "139"
click at [434, 229] on span at bounding box center [442, 225] width 17 height 17
click at [434, 229] on input "Use Custom Settings" at bounding box center [440, 222] width 12 height 12
radio input "true"
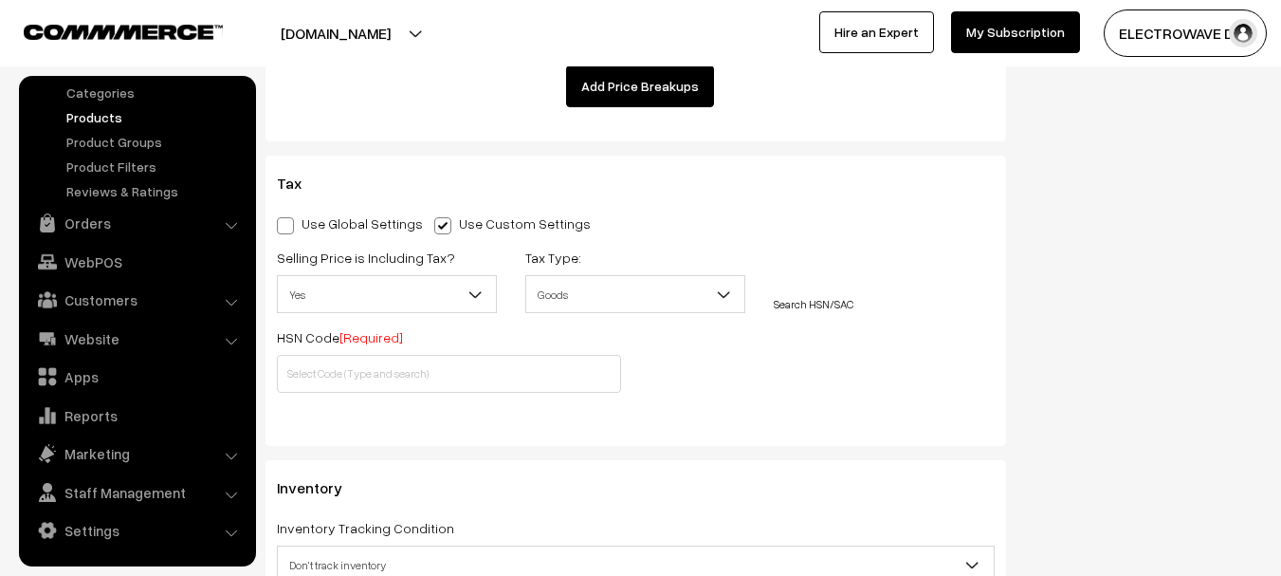
drag, startPoint x: 397, startPoint y: 294, endPoint x: 394, endPoint y: 310, distance: 16.6
click at [396, 305] on span "Yes" at bounding box center [387, 294] width 218 height 33
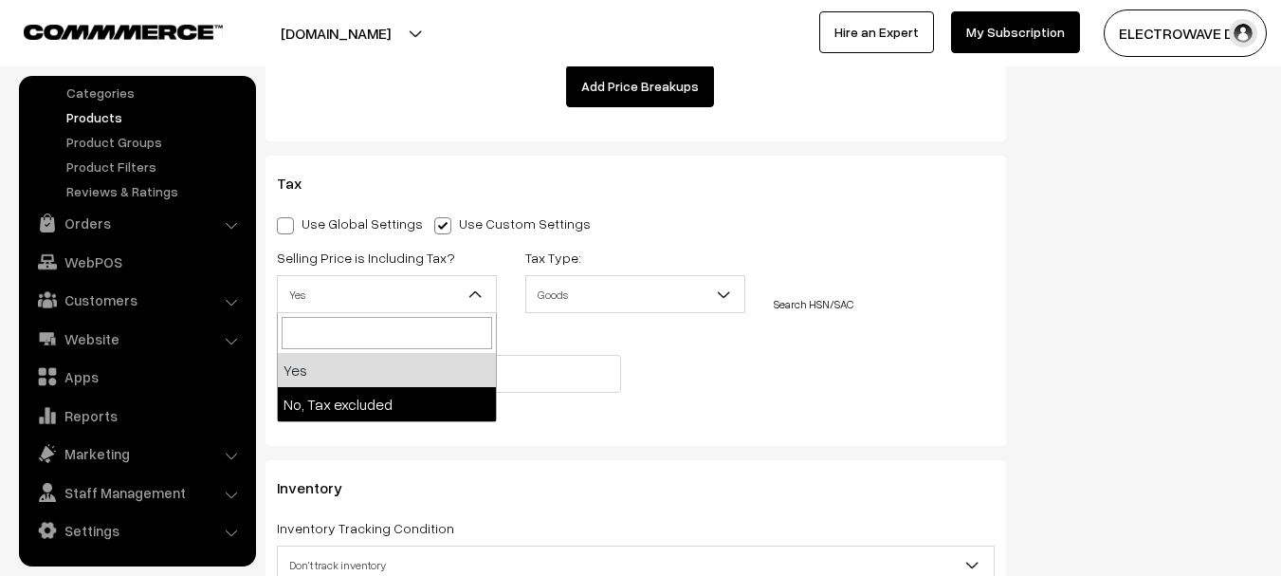
select select "2"
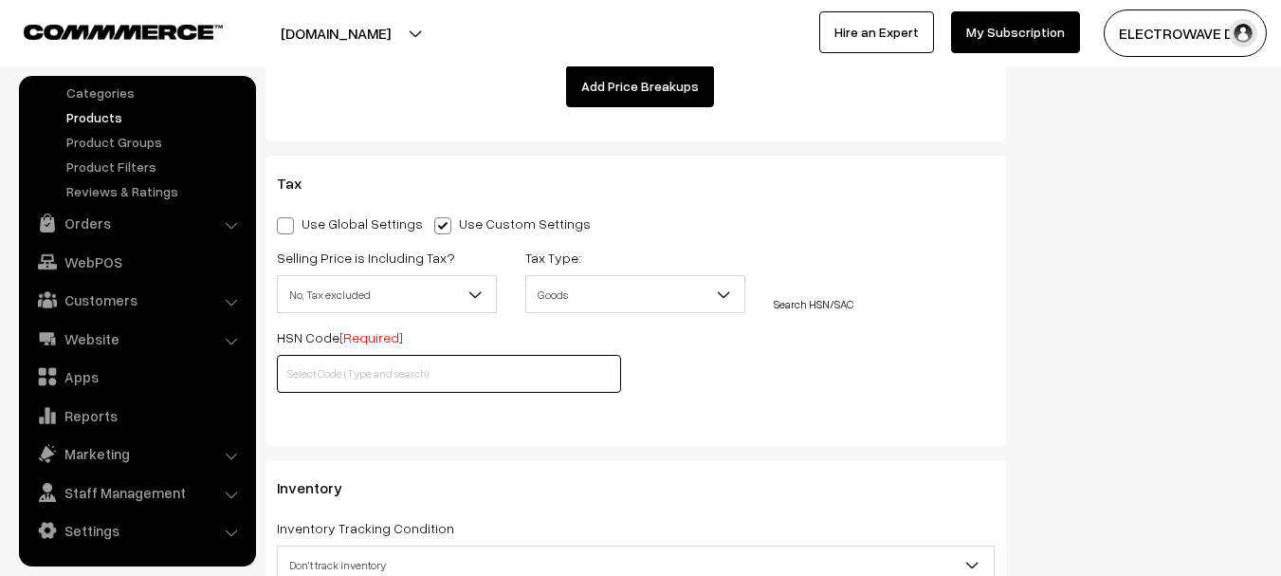
click at [370, 375] on input "text" at bounding box center [449, 374] width 344 height 38
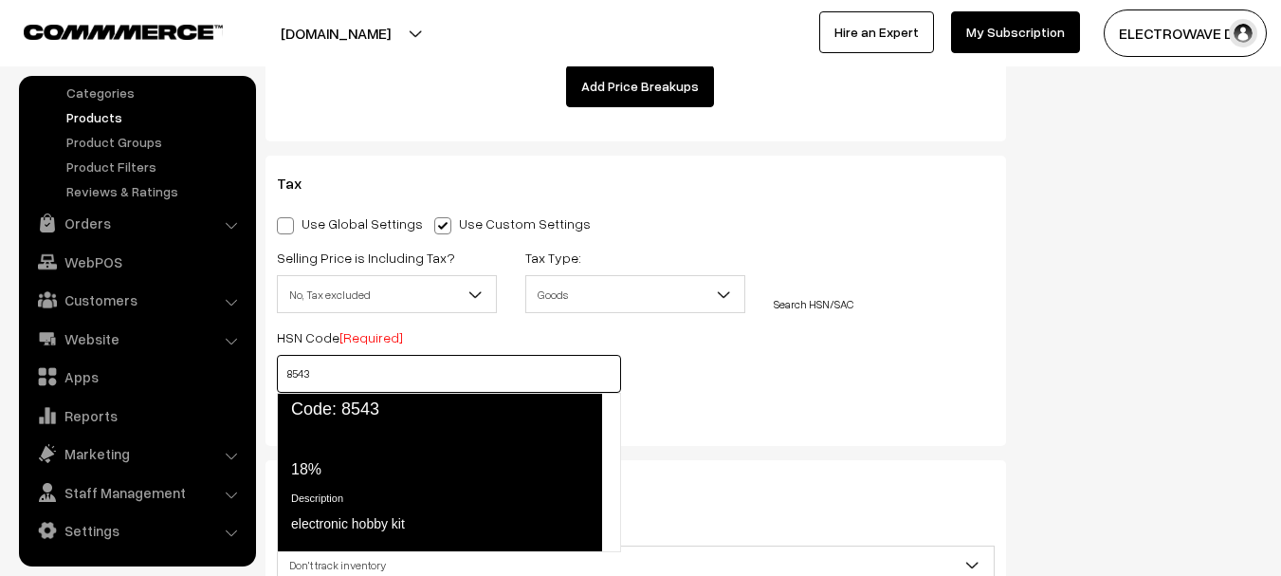
click at [378, 439] on div "Tax Rate 18%" at bounding box center [438, 455] width 295 height 52
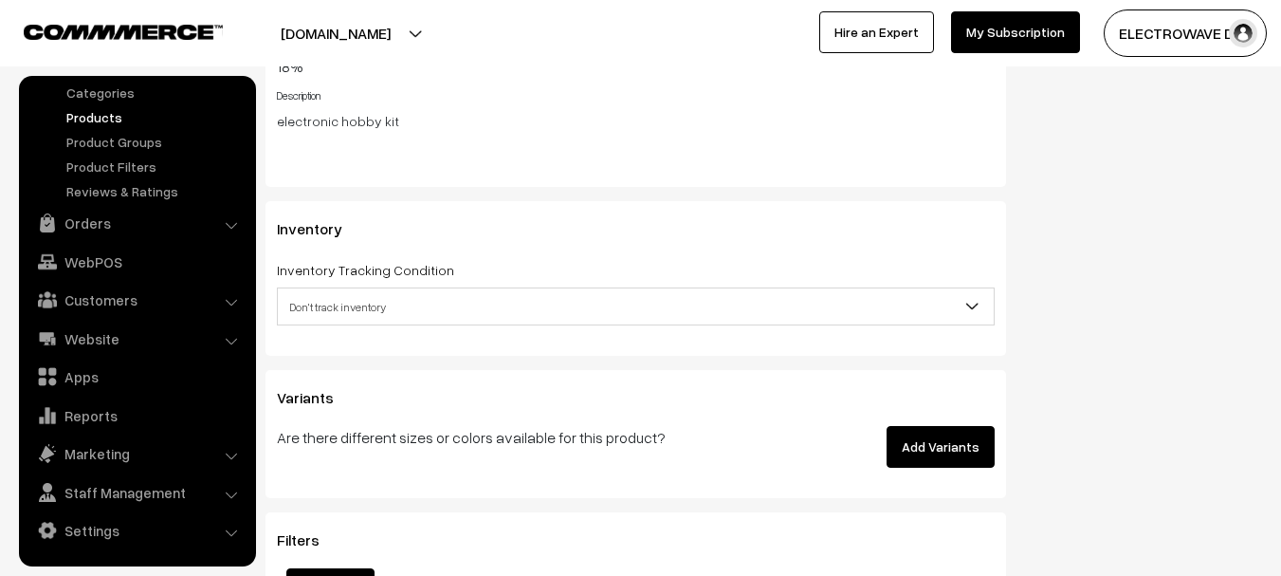
scroll to position [2496, 0]
type input "8543"
click at [398, 326] on div "Inventory Inventory Tracking Condition Don't track inventory Track product's in…" at bounding box center [636, 277] width 741 height 154
click at [393, 326] on div "Inventory Inventory Tracking Condition Don't track inventory Track product's in…" at bounding box center [636, 277] width 741 height 154
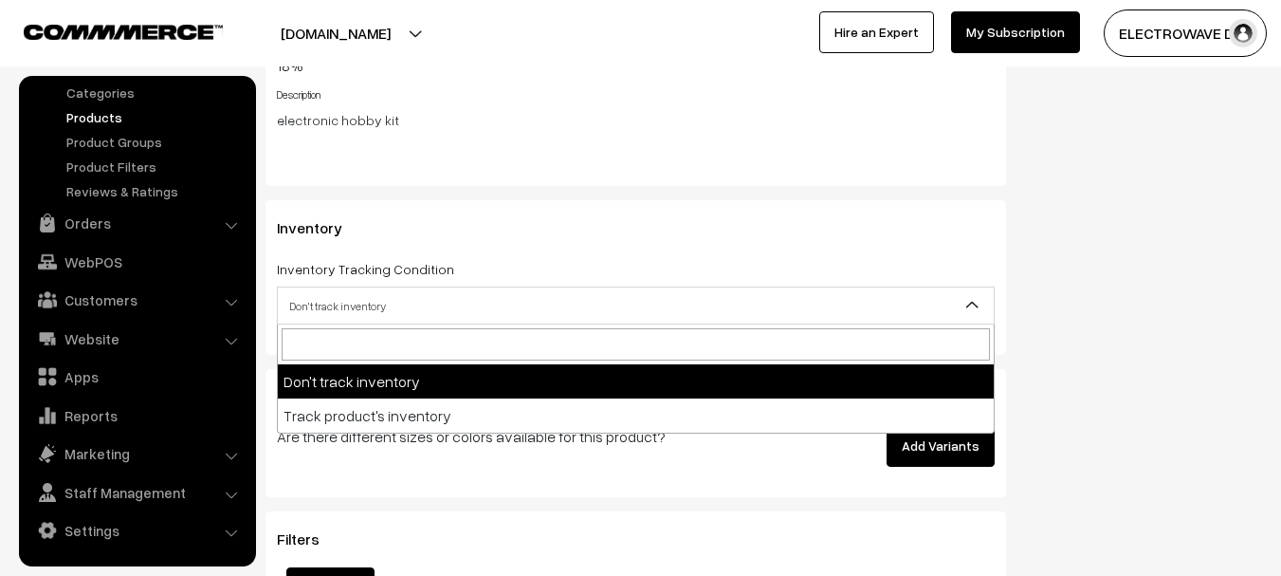
drag, startPoint x: 406, startPoint y: 299, endPoint x: 389, endPoint y: 375, distance: 77.8
click at [406, 303] on span "Don't track inventory" at bounding box center [636, 305] width 716 height 33
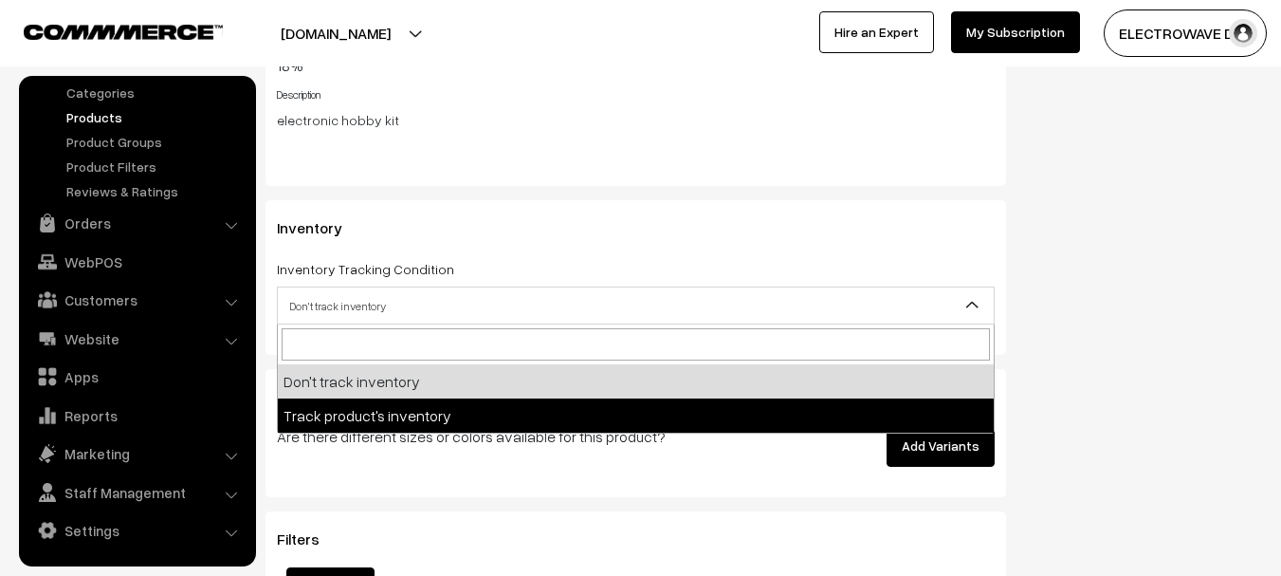
select select "2"
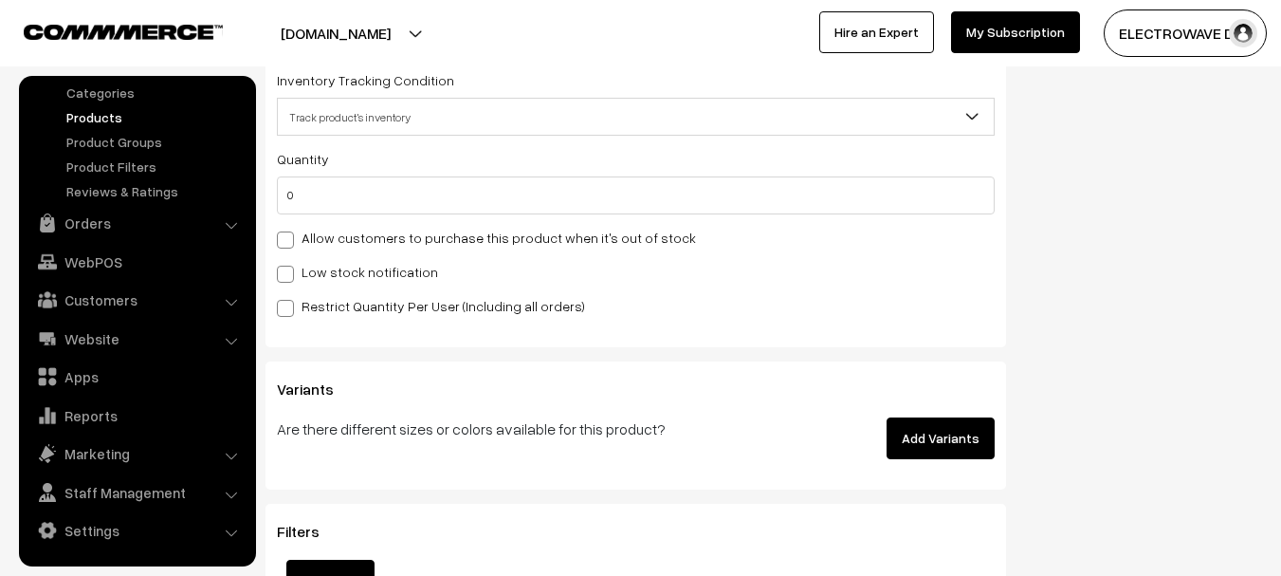
scroll to position [2686, 0]
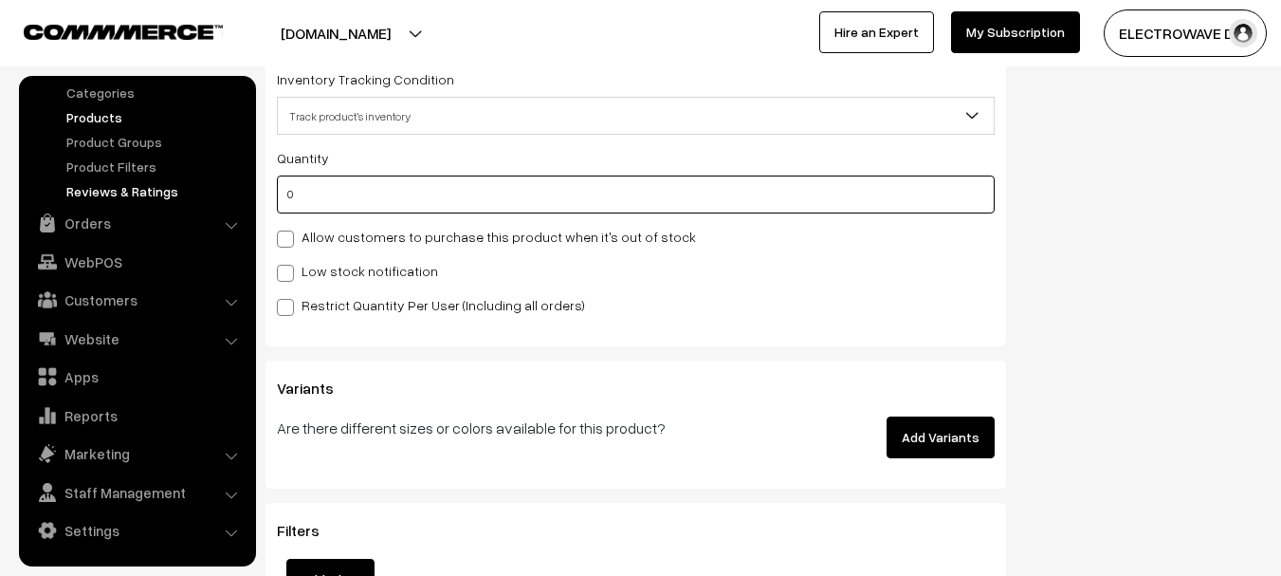
drag, startPoint x: 263, startPoint y: 189, endPoint x: 244, endPoint y: 195, distance: 20.1
type input "10"
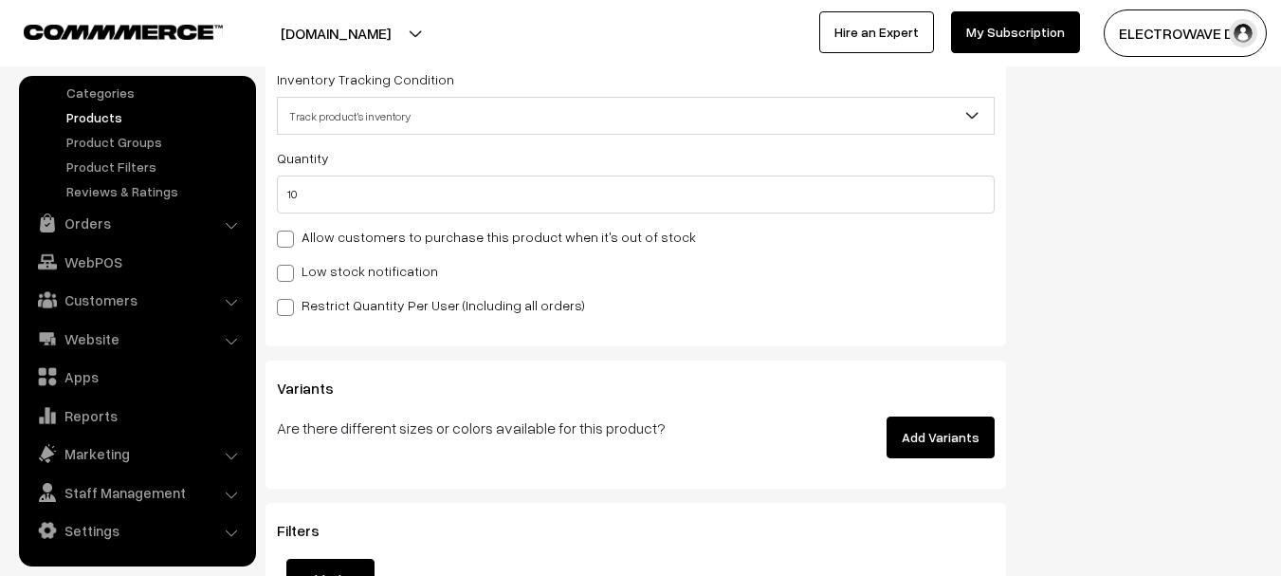
click at [400, 279] on label "Low stock notification" at bounding box center [357, 271] width 161 height 20
click at [289, 276] on input "Low stock notification" at bounding box center [283, 270] width 12 height 12
checkbox input "true"
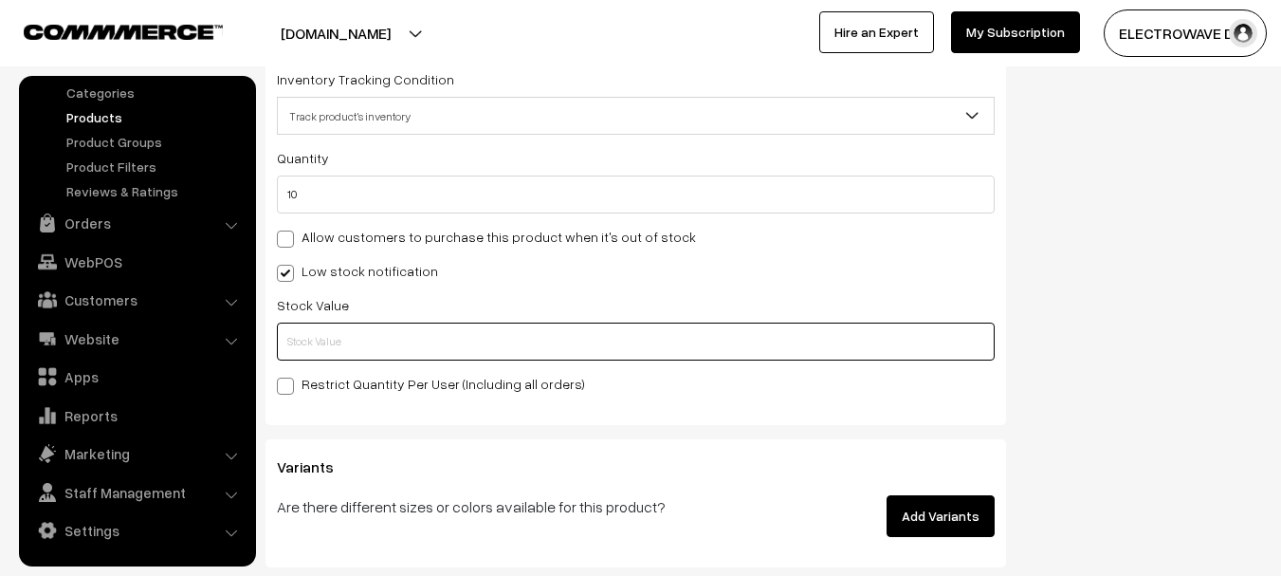
click at [367, 342] on input "text" at bounding box center [636, 341] width 718 height 38
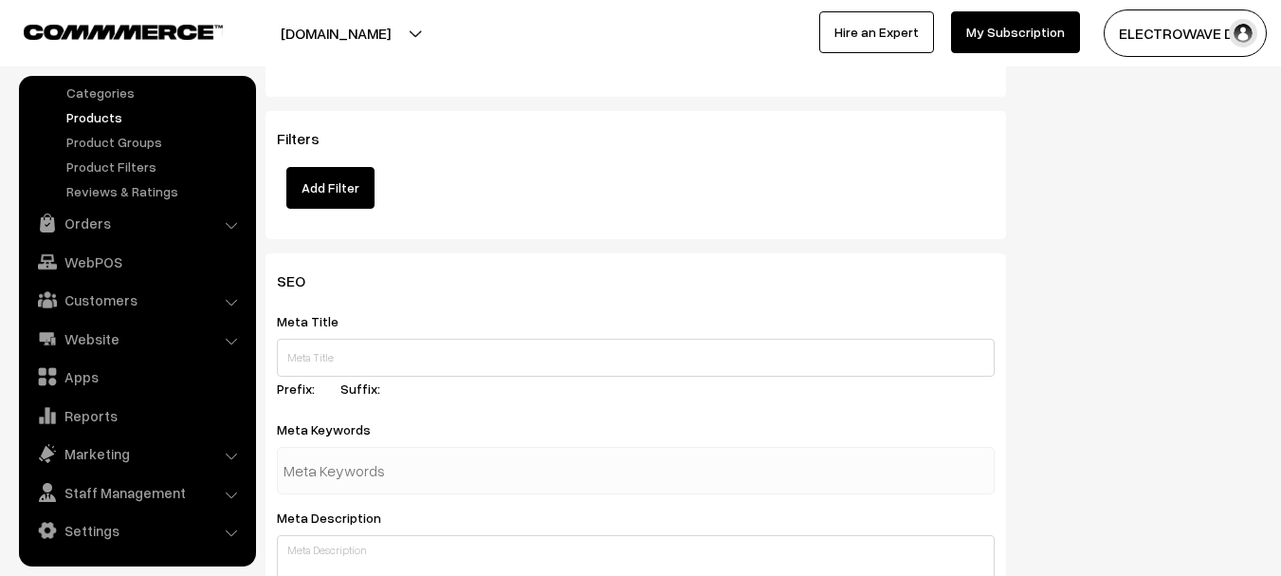
scroll to position [3350, 0]
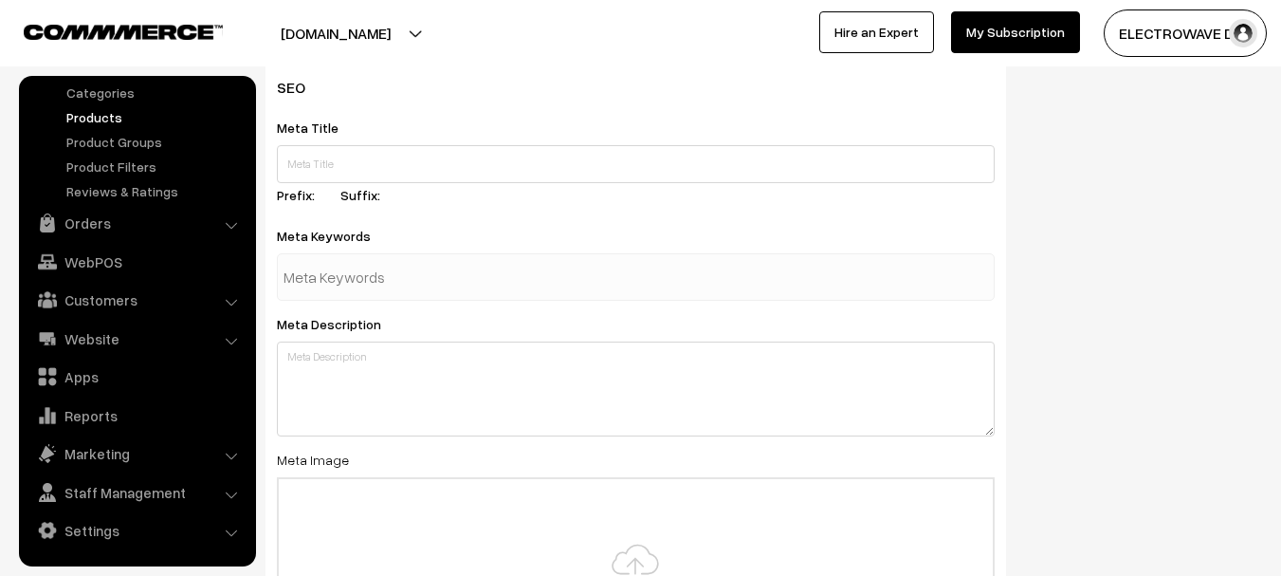
type input "2"
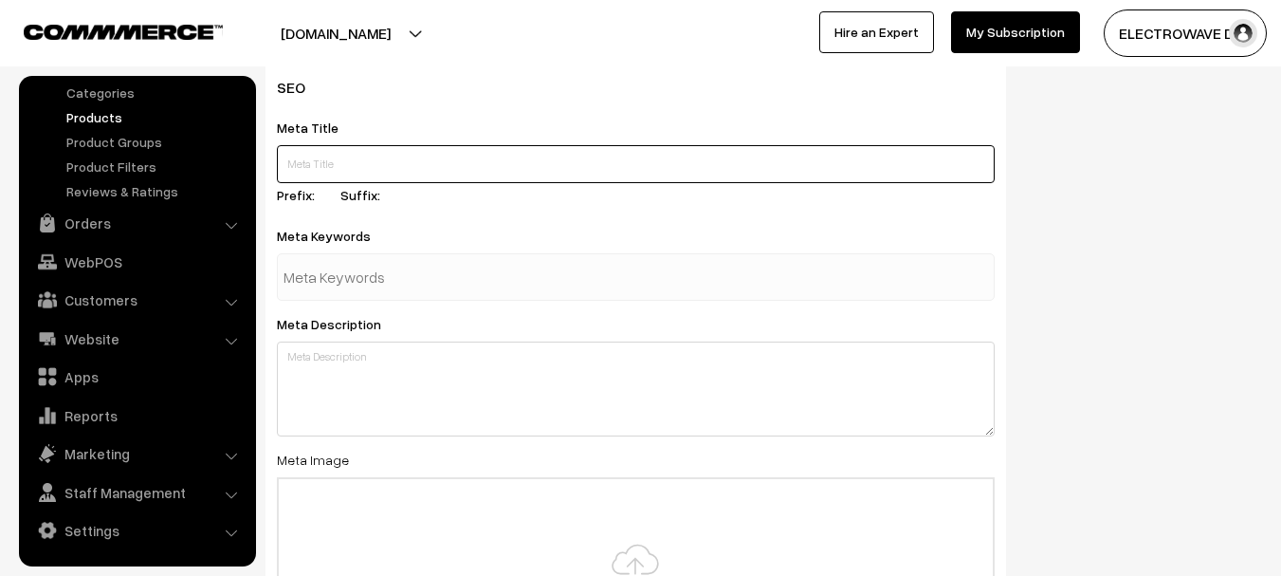
click at [453, 164] on input "text" at bounding box center [636, 164] width 718 height 38
paste input "5v Pixel LED Adapter Power Supply with Inbuild Data Controller 5v for 50/100 Pi…"
type input "5v Pixel LED Adapter Power Supply with Inbuild Data Controller 5v for 50/100 Pi…"
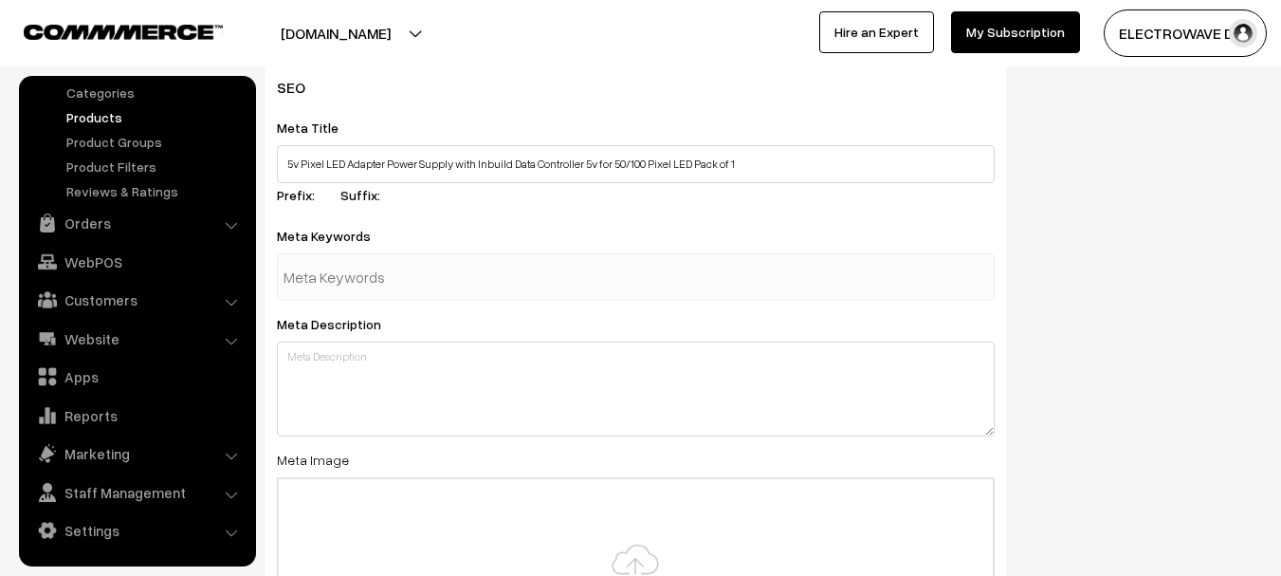
click at [443, 283] on input "text" at bounding box center [382, 277] width 197 height 38
type input "5v 5a"
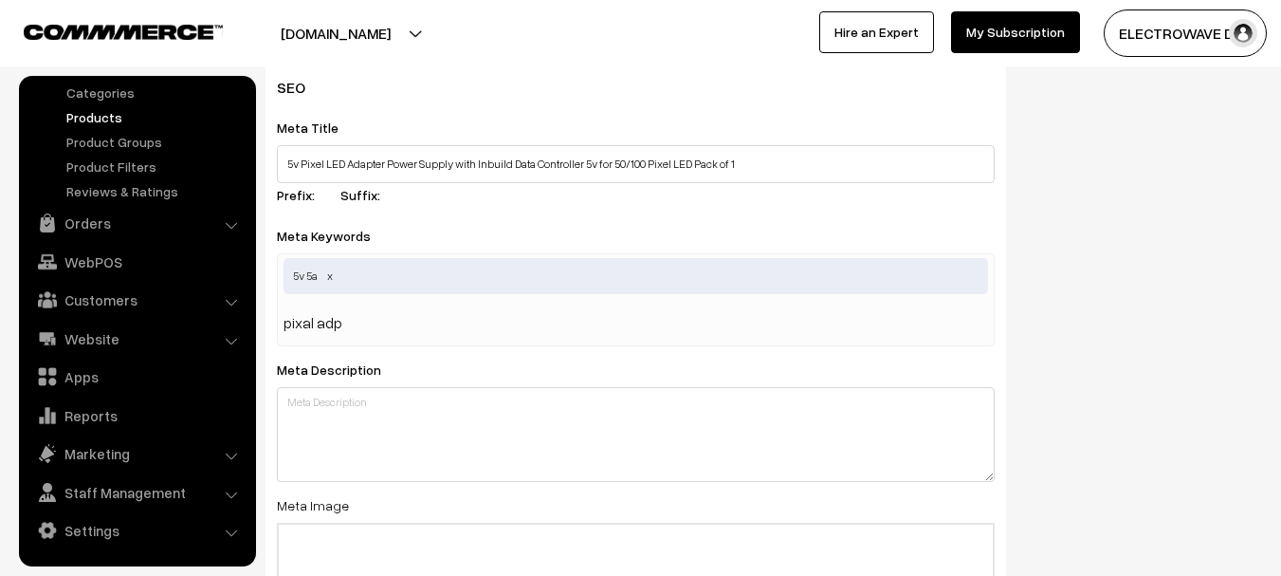
type input "pixal adp"
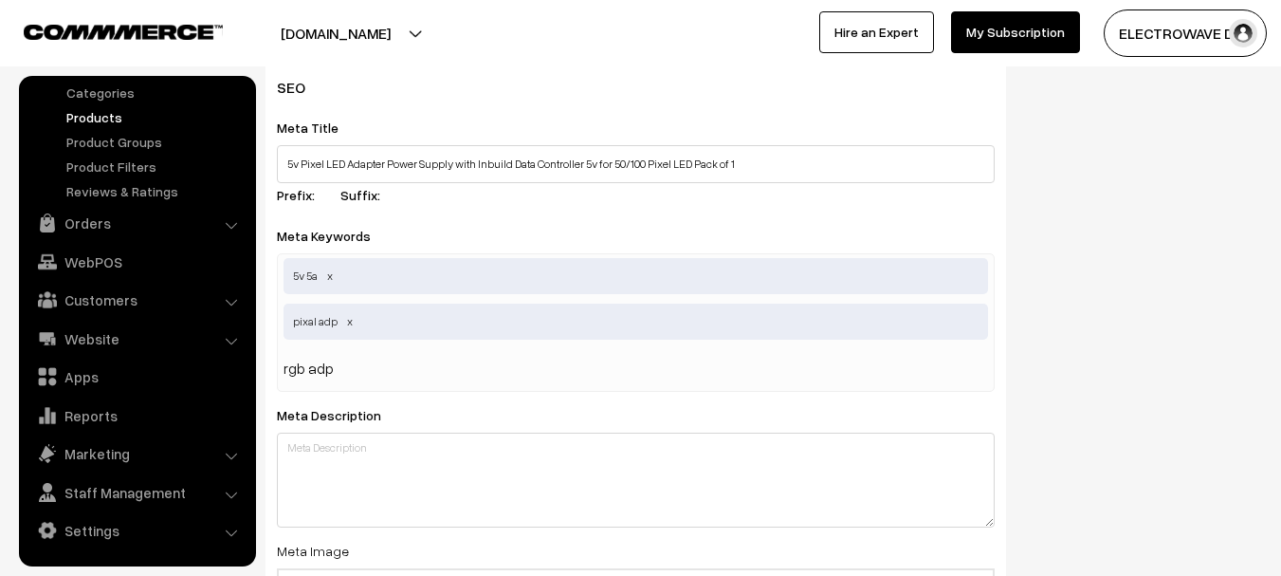
type input "rgb adp"
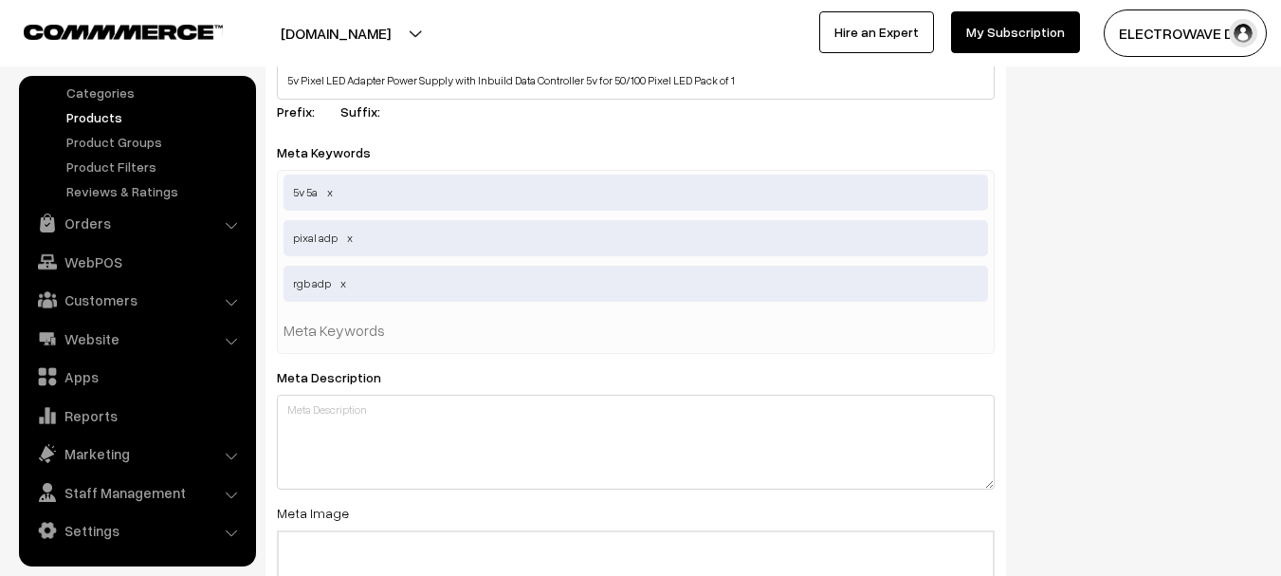
scroll to position [3539, 0]
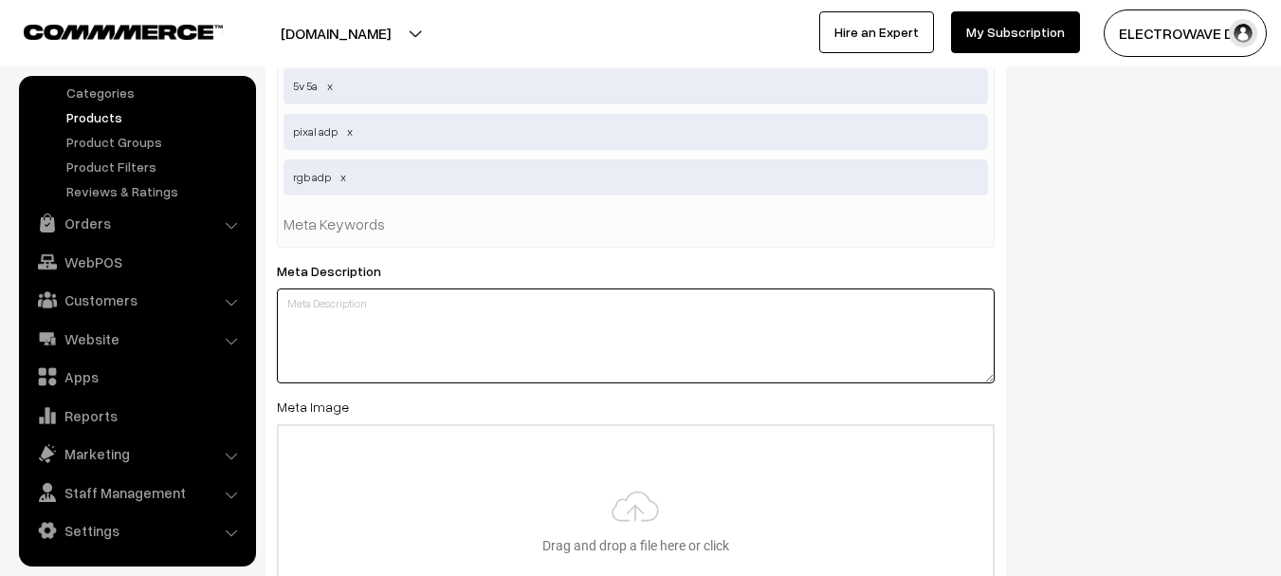
click at [497, 338] on textarea at bounding box center [636, 335] width 718 height 95
paste textarea "5v Pixel LED Adapter Power Supply with Inbuild Data Controller 5v for 50/100 Pi…"
type textarea "5v Pixel LED Adapter Power Supply with Inbuild Data Controller 5v for 50/100 Pi…"
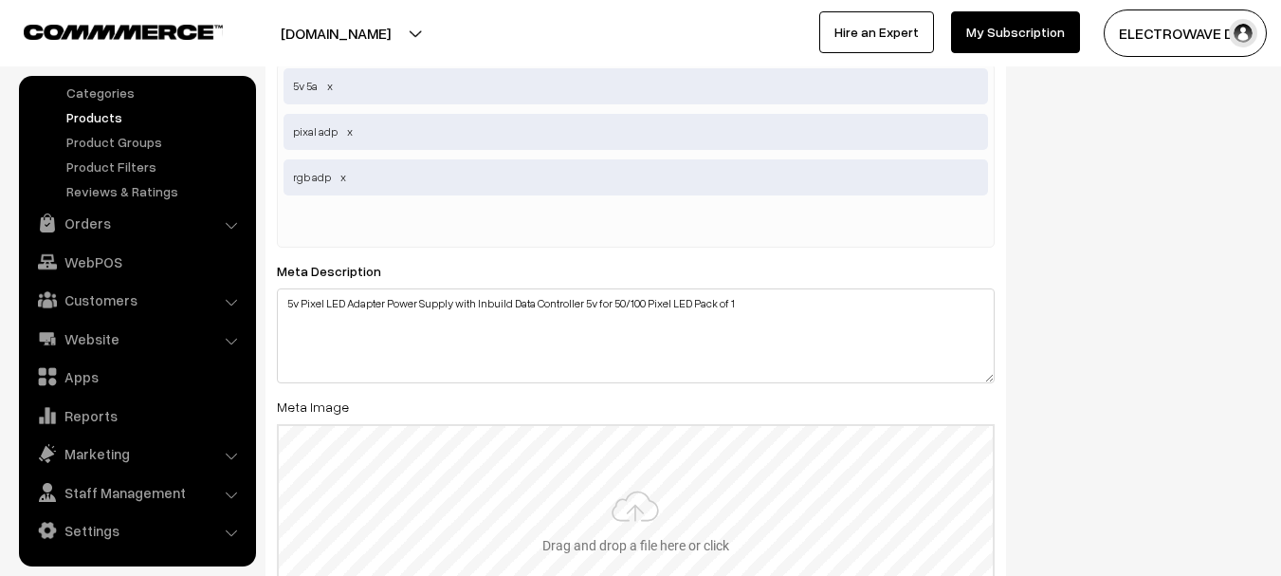
click at [615, 468] on input "file" at bounding box center [636, 519] width 714 height 186
type input "C:\fakepath\81tL242K7iL._SL1500_.jpg"
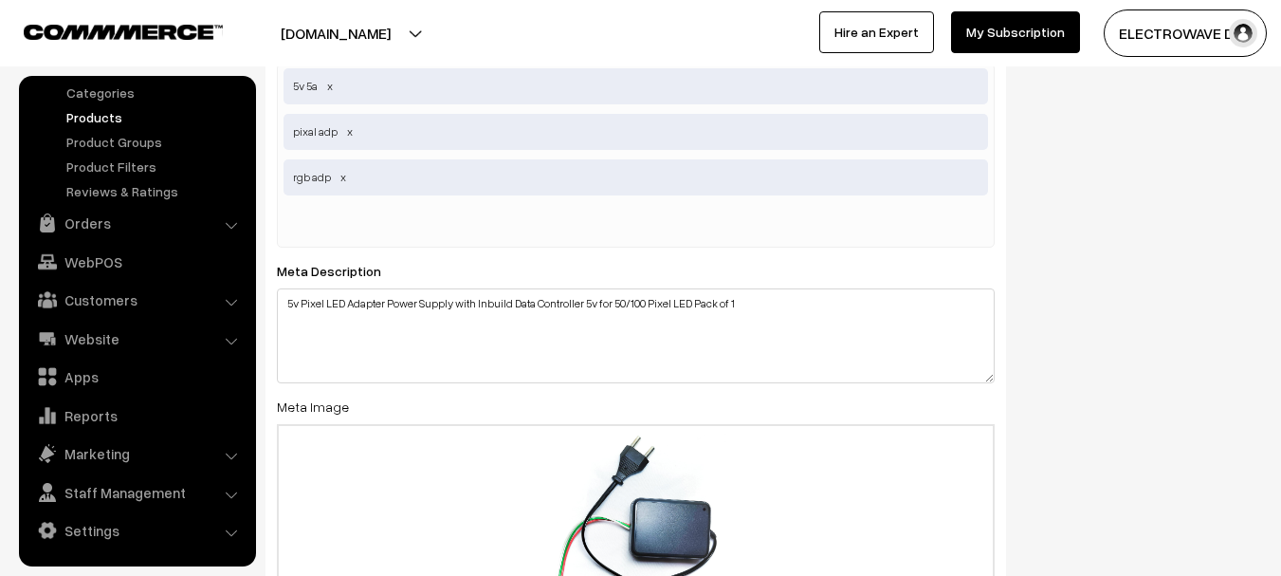
scroll to position [0, 0]
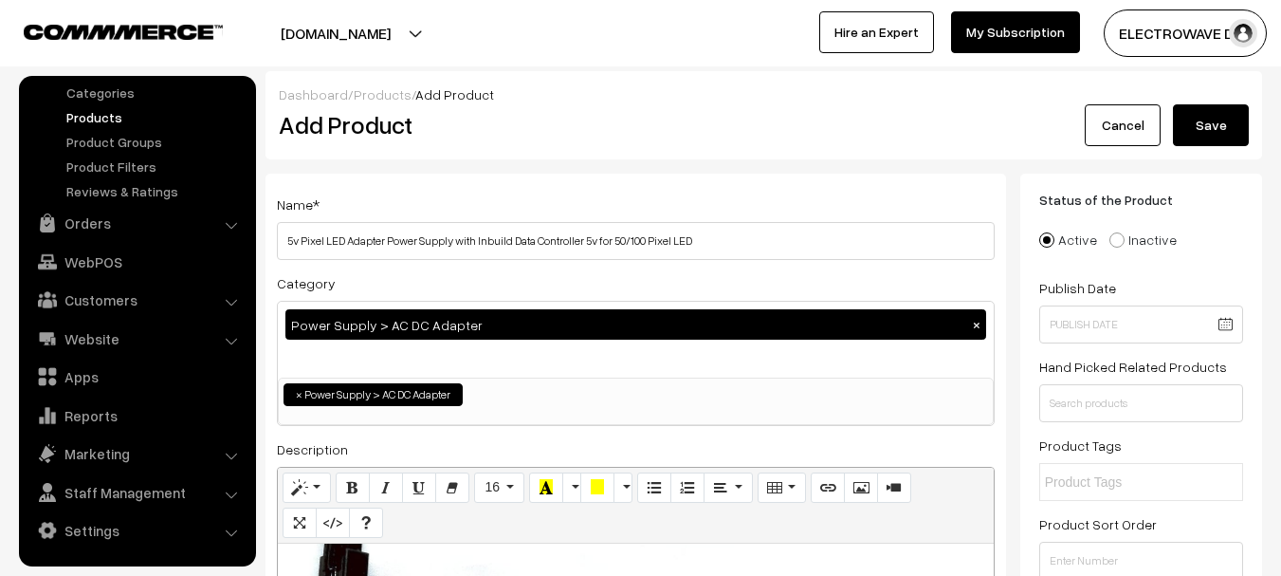
click at [1194, 138] on button "Save" at bounding box center [1211, 125] width 76 height 42
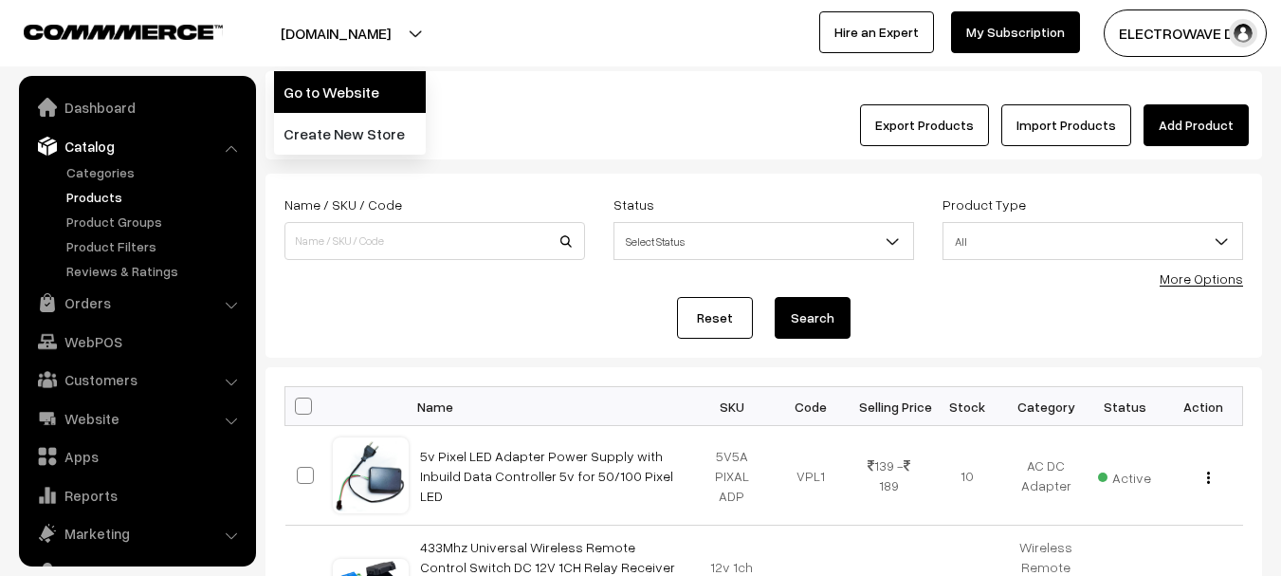
scroll to position [53, 0]
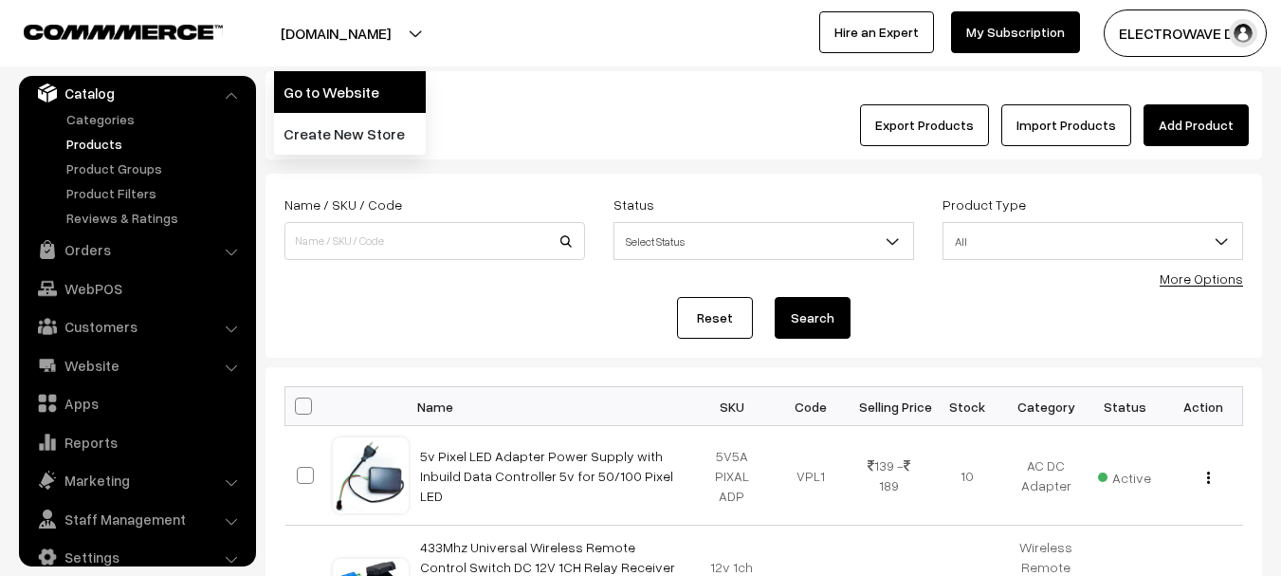
click at [382, 98] on link "Go to Website" at bounding box center [350, 92] width 152 height 42
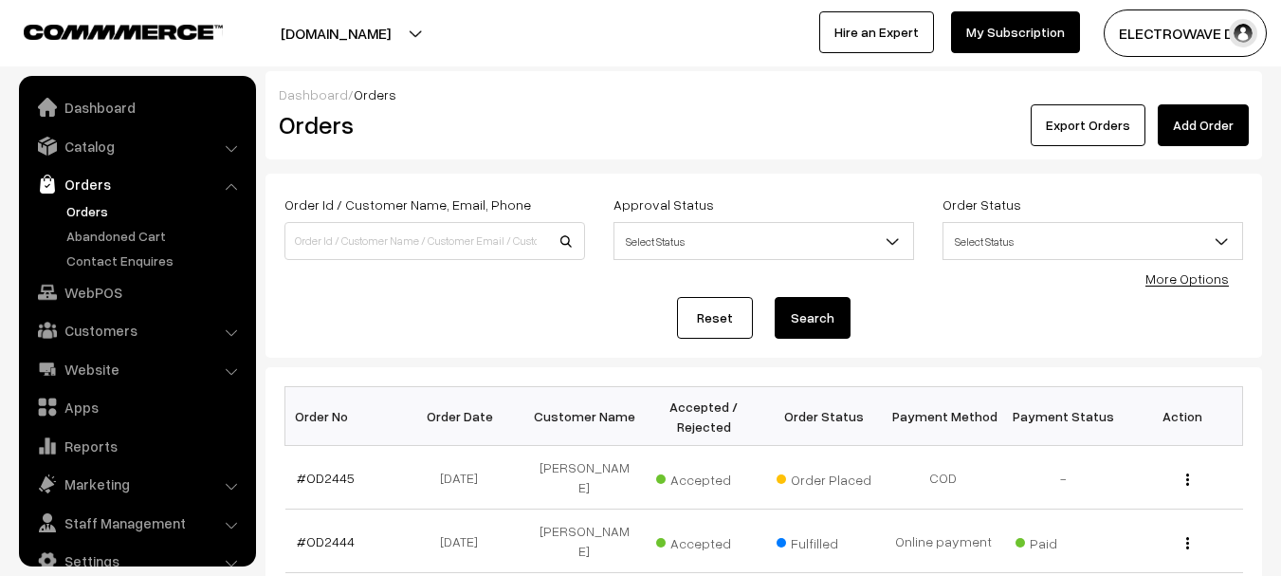
scroll to position [30, 0]
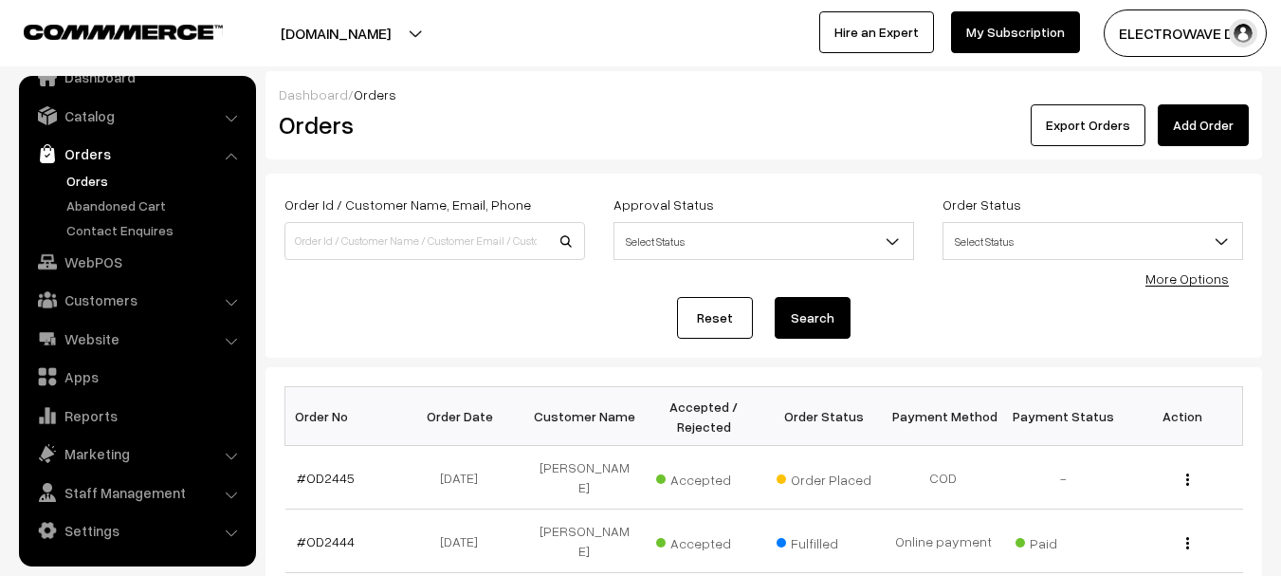
click at [345, 42] on button "[DOMAIN_NAME]" at bounding box center [335, 32] width 243 height 47
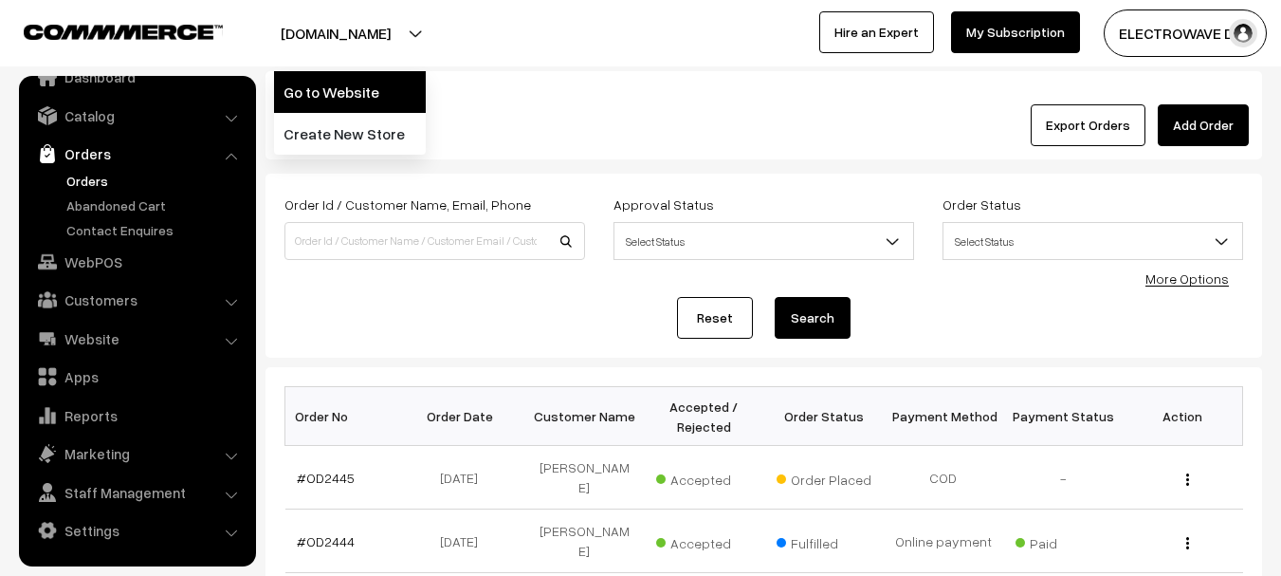
click at [343, 94] on link "Go to Website" at bounding box center [350, 92] width 152 height 42
